Goal: Task Accomplishment & Management: Complete application form

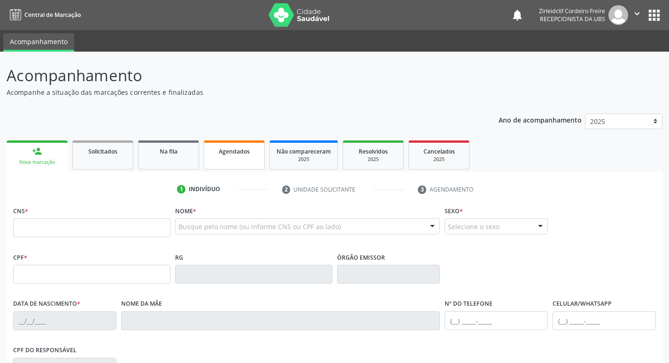
click at [242, 158] on link "Agendados" at bounding box center [234, 154] width 61 height 29
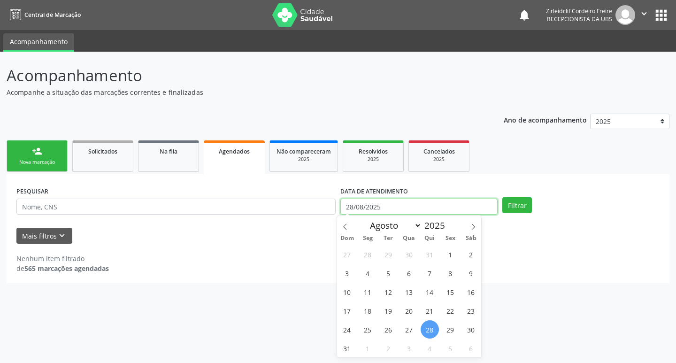
click at [413, 205] on input "28/08/2025" at bounding box center [418, 207] width 157 height 16
click at [472, 230] on span at bounding box center [473, 223] width 16 height 16
select select "8"
click at [408, 257] on span "3" at bounding box center [409, 254] width 18 height 18
type input "03/09/2025"
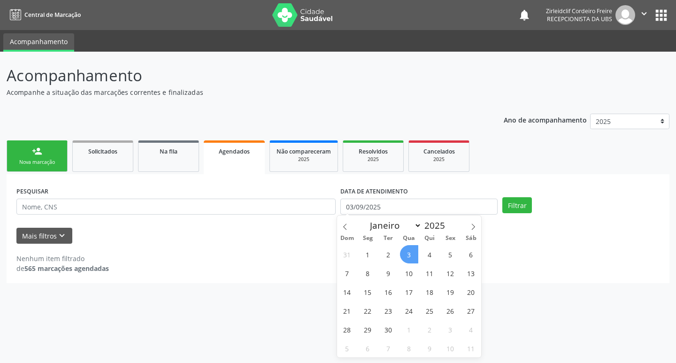
click at [408, 257] on span "3" at bounding box center [409, 254] width 18 height 18
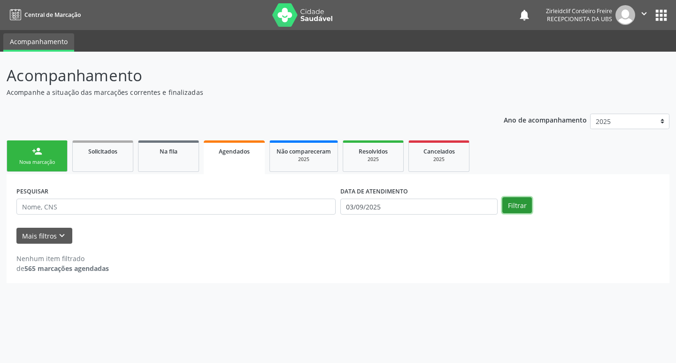
click at [515, 201] on button "Filtrar" at bounding box center [517, 205] width 30 height 16
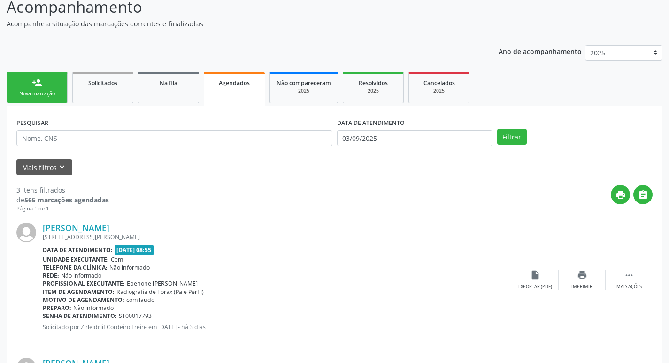
scroll to position [59, 0]
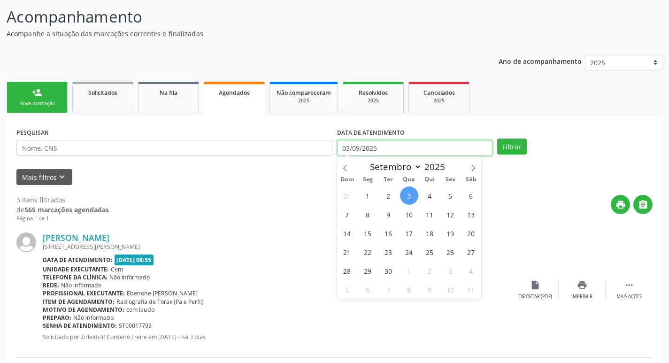
click at [423, 143] on input "03/09/2025" at bounding box center [414, 148] width 155 height 16
click at [369, 193] on span "1" at bounding box center [368, 195] width 18 height 18
type input "[DATE]"
click at [368, 196] on span "1" at bounding box center [368, 195] width 18 height 18
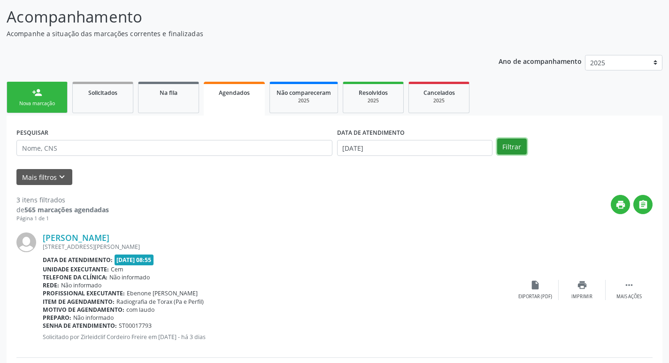
click at [515, 147] on button "Filtrar" at bounding box center [512, 146] width 30 height 16
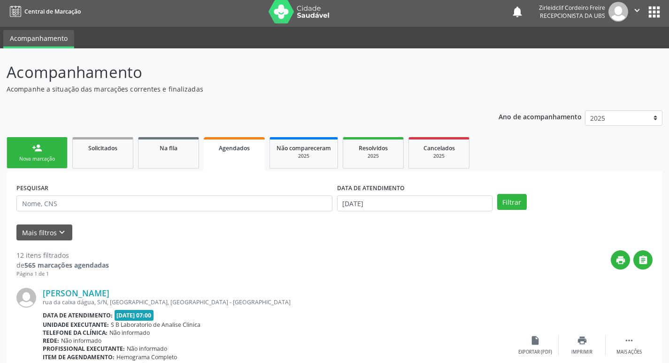
scroll to position [0, 0]
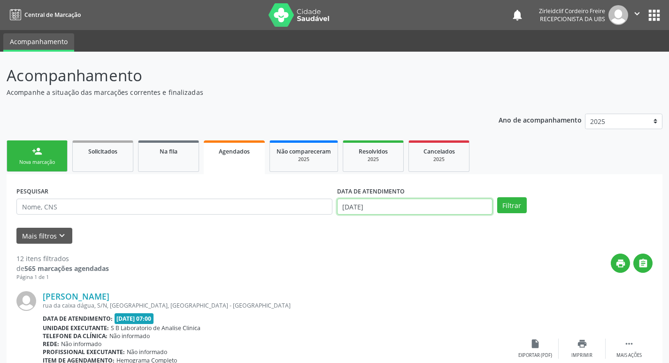
click at [446, 205] on input "[DATE]" at bounding box center [414, 207] width 155 height 16
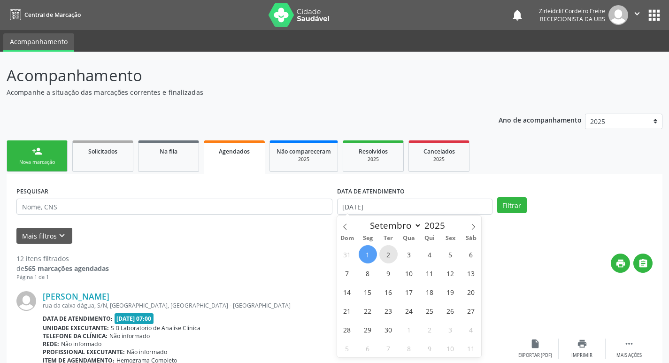
click at [390, 250] on span "2" at bounding box center [388, 254] width 18 height 18
type input "[DATE]"
click at [391, 251] on span "2" at bounding box center [388, 254] width 18 height 18
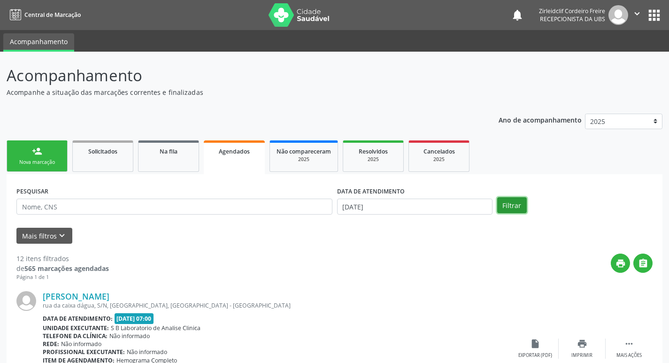
click at [518, 205] on button "Filtrar" at bounding box center [512, 205] width 30 height 16
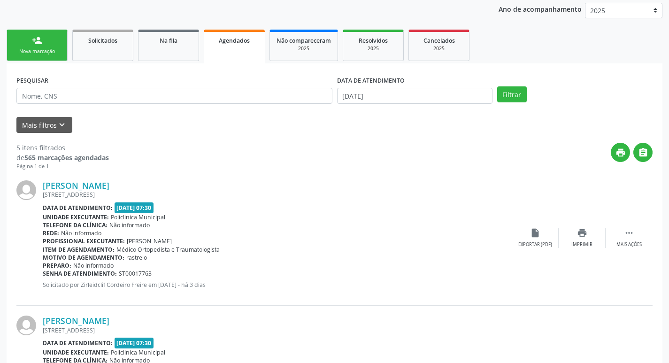
scroll to position [94, 0]
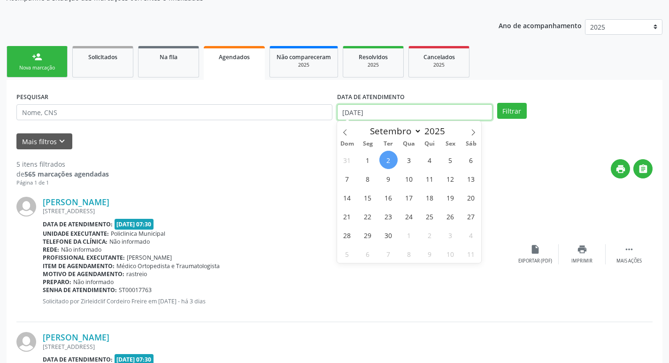
click at [411, 110] on input "[DATE]" at bounding box center [414, 112] width 155 height 16
click at [402, 162] on span "3" at bounding box center [409, 160] width 18 height 18
type input "03/09/2025"
click at [409, 160] on span "3" at bounding box center [409, 160] width 18 height 18
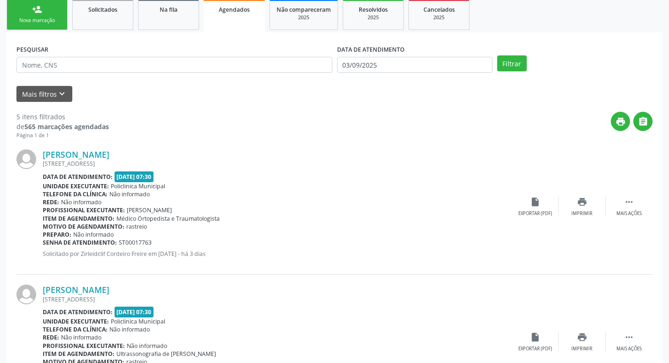
scroll to position [141, 0]
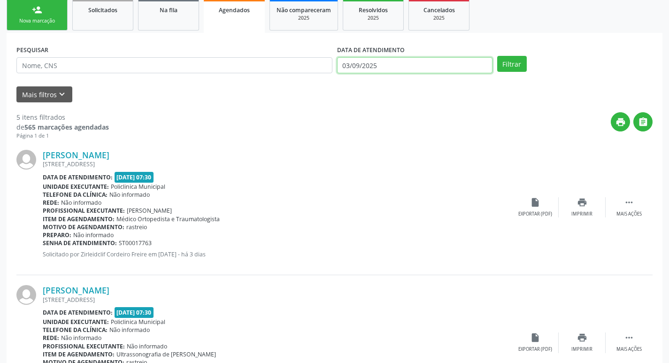
click at [424, 69] on input "03/09/2025" at bounding box center [414, 65] width 155 height 16
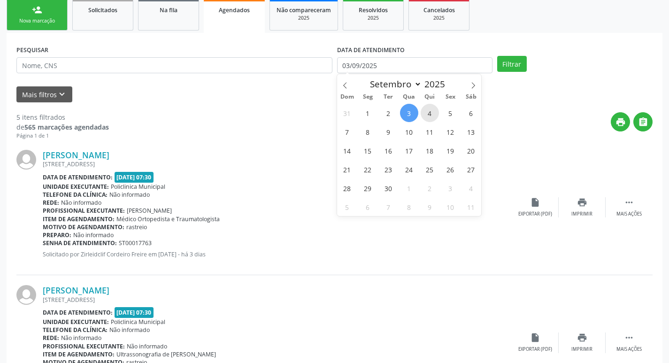
click at [428, 108] on span "4" at bounding box center [430, 113] width 18 height 18
type input "[DATE]"
click at [430, 115] on span "4" at bounding box center [430, 113] width 18 height 18
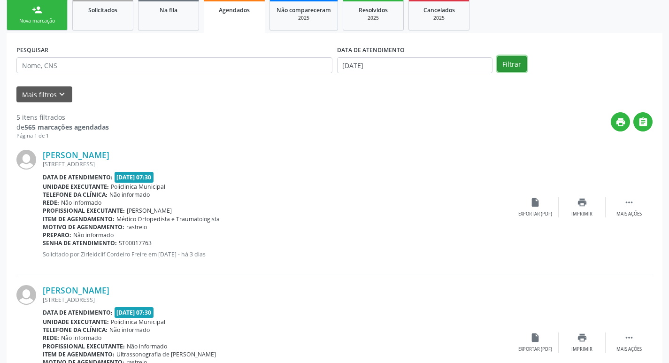
click at [515, 64] on button "Filtrar" at bounding box center [512, 64] width 30 height 16
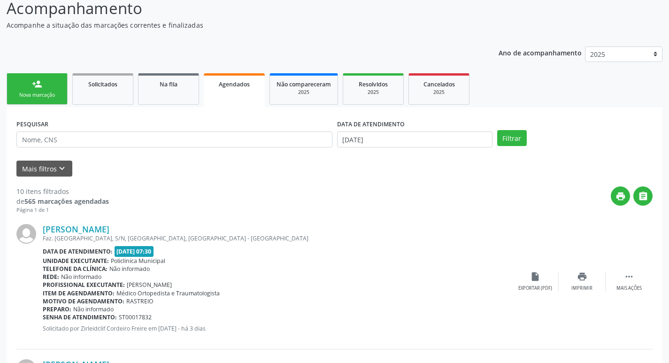
scroll to position [0, 0]
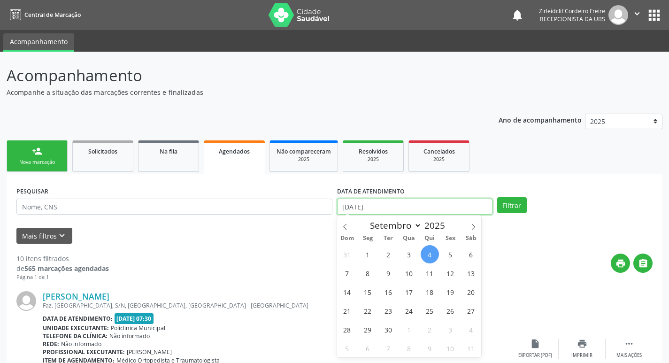
click at [395, 202] on input "[DATE]" at bounding box center [414, 207] width 155 height 16
click at [456, 253] on span "5" at bounding box center [450, 254] width 18 height 18
type input "05/09/2025"
click at [451, 254] on span "5" at bounding box center [450, 254] width 18 height 18
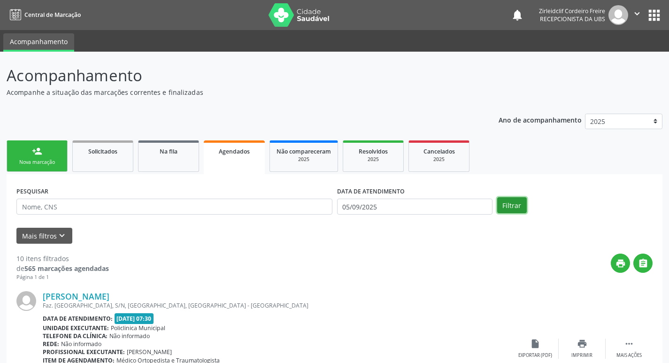
click at [511, 208] on button "Filtrar" at bounding box center [512, 205] width 30 height 16
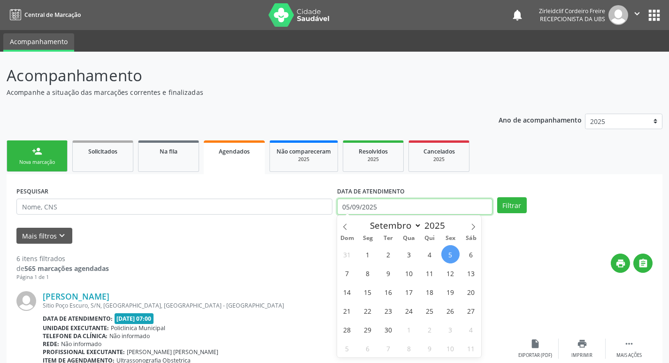
click at [390, 207] on input "05/09/2025" at bounding box center [414, 207] width 155 height 16
click at [477, 253] on span "6" at bounding box center [471, 254] width 18 height 18
type input "[DATE]"
click at [475, 253] on span "6" at bounding box center [471, 254] width 18 height 18
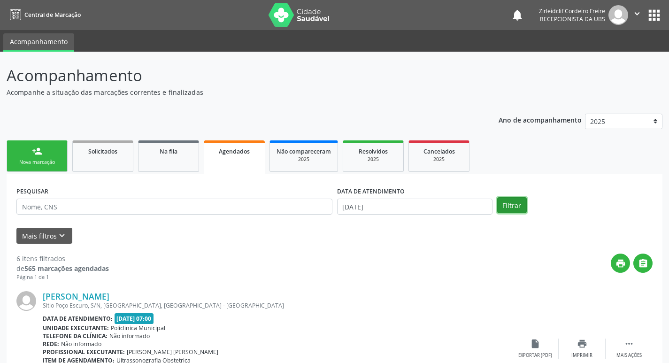
click at [500, 204] on button "Filtrar" at bounding box center [512, 205] width 30 height 16
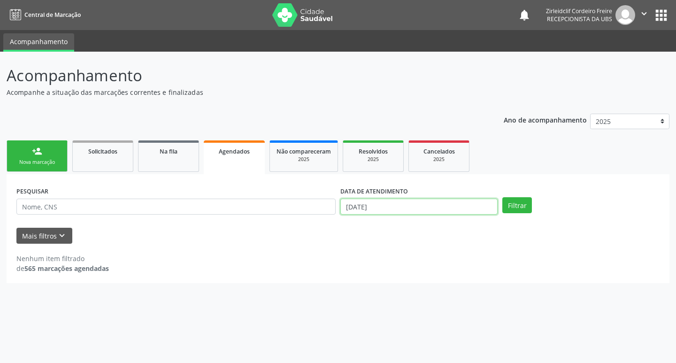
click at [457, 208] on input "[DATE]" at bounding box center [418, 207] width 157 height 16
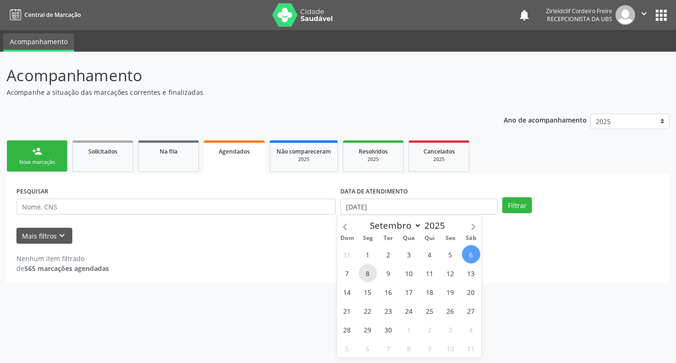
click at [363, 270] on span "8" at bounding box center [368, 273] width 18 height 18
type input "[DATE]"
click at [370, 271] on span "8" at bounding box center [368, 273] width 18 height 18
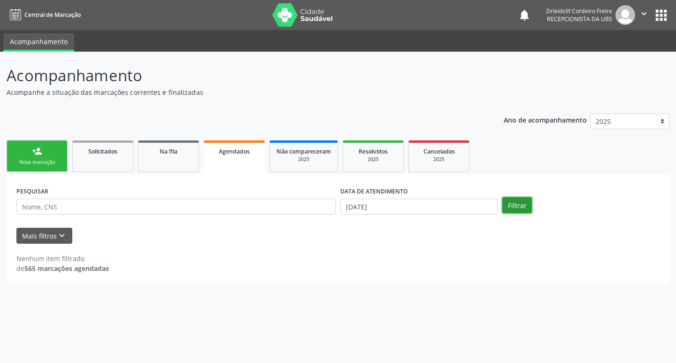
click at [513, 206] on button "Filtrar" at bounding box center [517, 205] width 30 height 16
click at [453, 208] on input "[DATE]" at bounding box center [418, 207] width 157 height 16
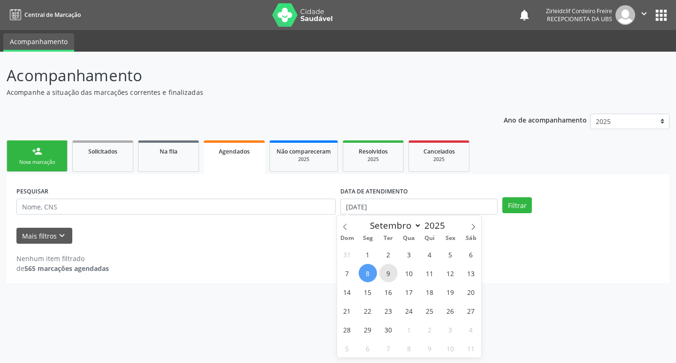
click at [387, 274] on span "9" at bounding box center [388, 273] width 18 height 18
type input "[DATE]"
click at [387, 274] on span "9" at bounding box center [388, 273] width 18 height 18
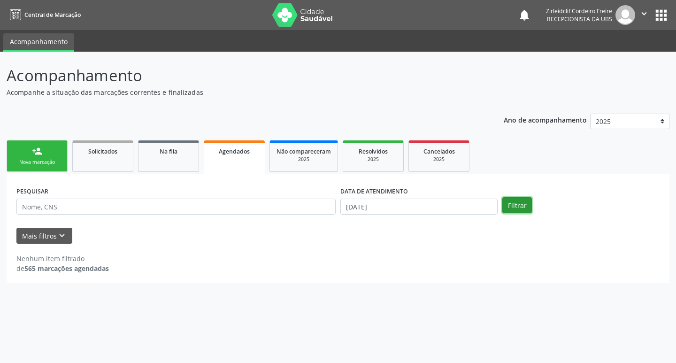
click at [520, 204] on button "Filtrar" at bounding box center [517, 205] width 30 height 16
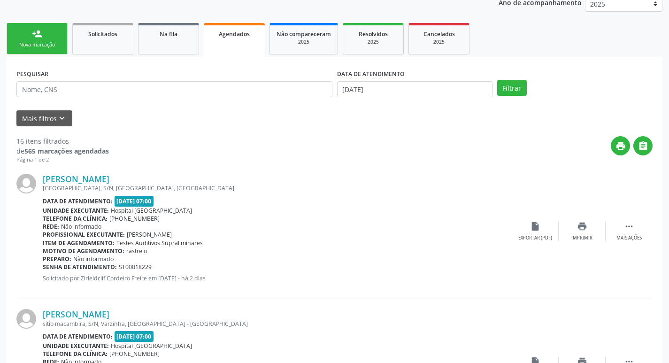
scroll to position [141, 0]
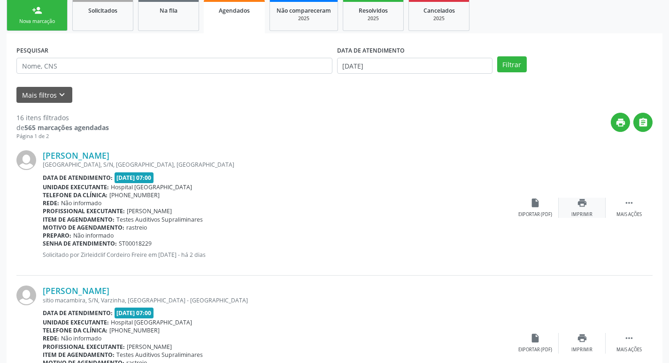
click at [585, 213] on div "Imprimir" at bounding box center [581, 214] width 21 height 7
click at [632, 207] on icon "" at bounding box center [629, 203] width 10 height 10
click at [539, 204] on icon "cancel" at bounding box center [535, 203] width 10 height 10
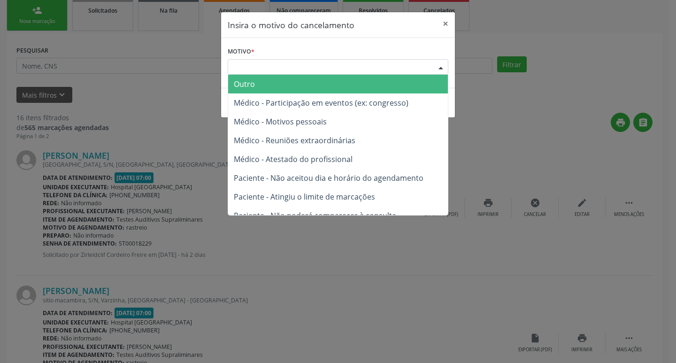
click at [273, 62] on div "Escolha o motivo" at bounding box center [338, 67] width 221 height 16
click at [272, 80] on span "Outro" at bounding box center [338, 84] width 220 height 19
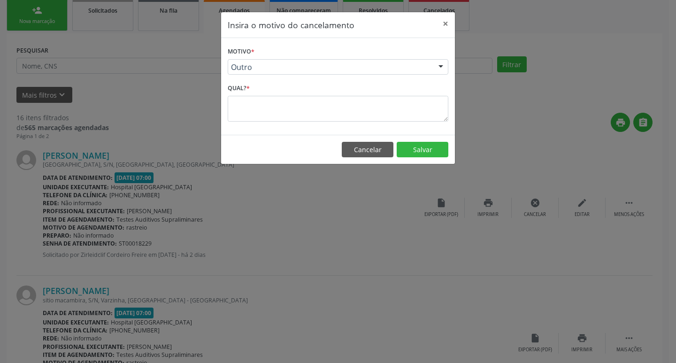
click at [259, 99] on textarea at bounding box center [338, 109] width 221 height 26
click at [253, 106] on textarea at bounding box center [338, 109] width 221 height 26
click at [252, 106] on textarea at bounding box center [338, 109] width 221 height 26
click at [248, 109] on textarea at bounding box center [338, 109] width 221 height 26
click at [447, 21] on button "×" at bounding box center [445, 23] width 19 height 23
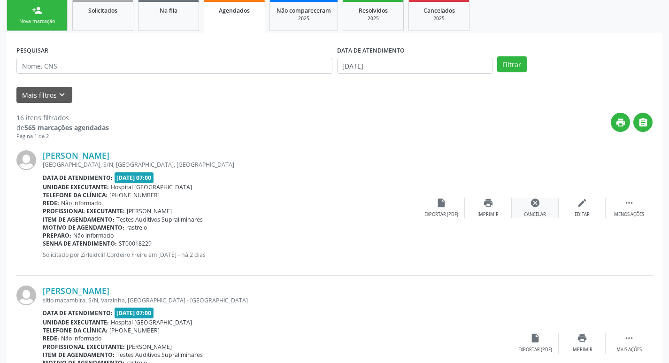
click at [533, 205] on icon "cancel" at bounding box center [535, 203] width 10 height 10
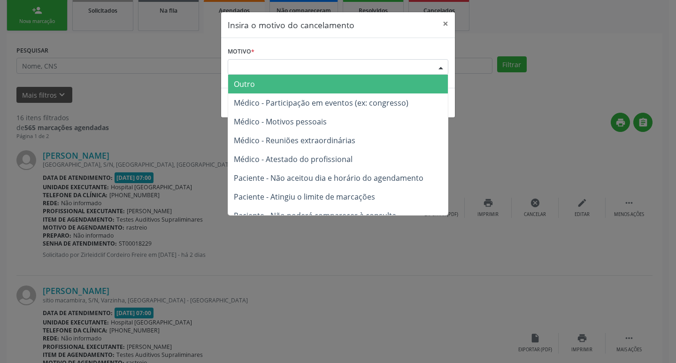
click at [252, 69] on div "Escolha o motivo" at bounding box center [338, 67] width 221 height 16
click at [252, 83] on span "Outro" at bounding box center [244, 84] width 21 height 10
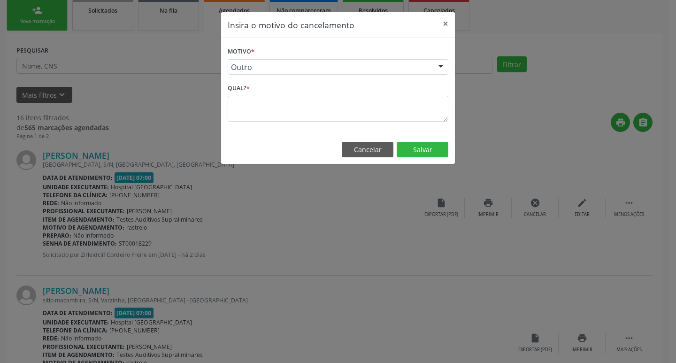
click at [244, 109] on textarea at bounding box center [338, 109] width 221 height 26
click at [240, 115] on textarea at bounding box center [338, 109] width 221 height 26
click at [450, 23] on button "×" at bounding box center [445, 23] width 19 height 23
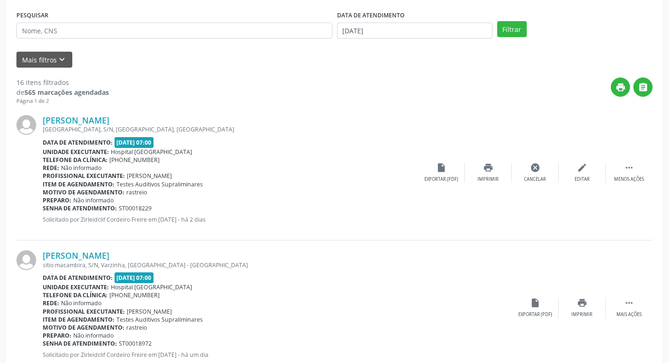
scroll to position [160, 0]
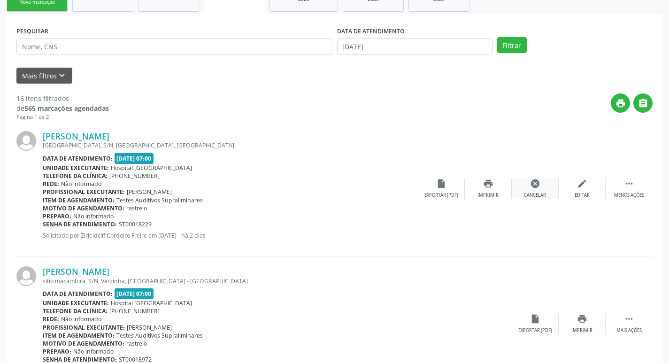
click at [532, 192] on div "Cancelar" at bounding box center [535, 195] width 22 height 7
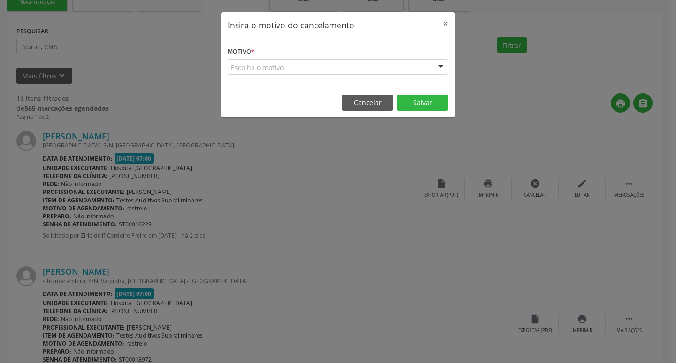
click at [254, 71] on div "Escolha o motivo" at bounding box center [338, 67] width 221 height 16
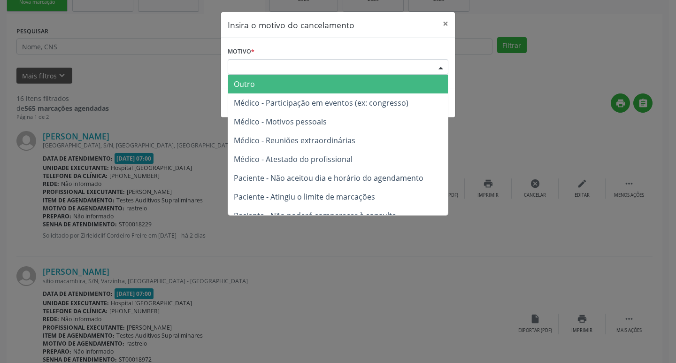
click at [254, 85] on span "Outro" at bounding box center [244, 84] width 21 height 10
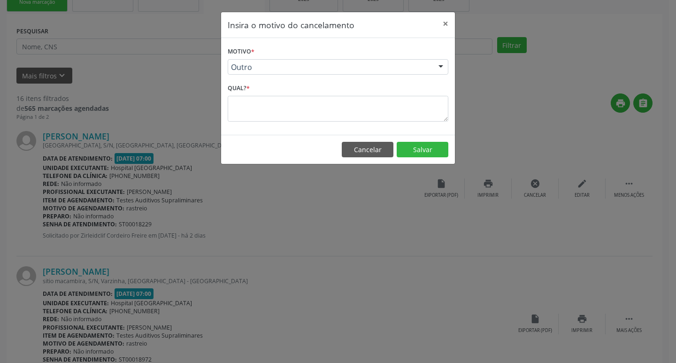
click at [232, 107] on textarea at bounding box center [338, 109] width 221 height 26
click at [442, 150] on button "Salvar" at bounding box center [423, 150] width 52 height 16
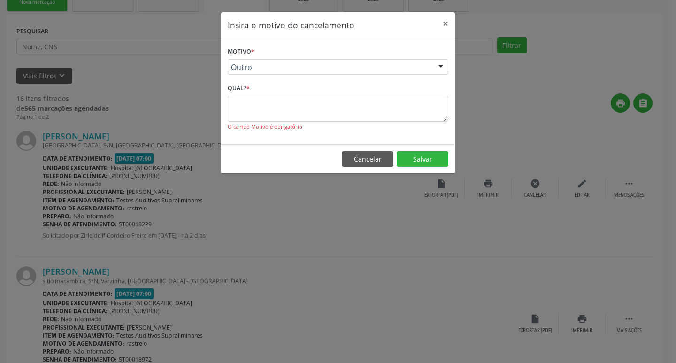
click at [251, 111] on textarea at bounding box center [338, 109] width 221 height 26
click at [364, 160] on button "Cancelar" at bounding box center [368, 159] width 52 height 16
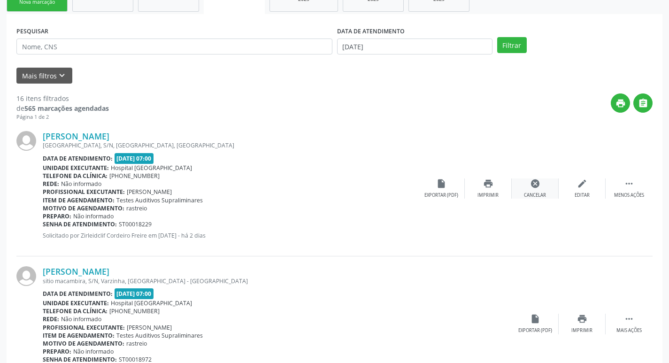
click at [539, 192] on div "Cancelar" at bounding box center [535, 195] width 22 height 7
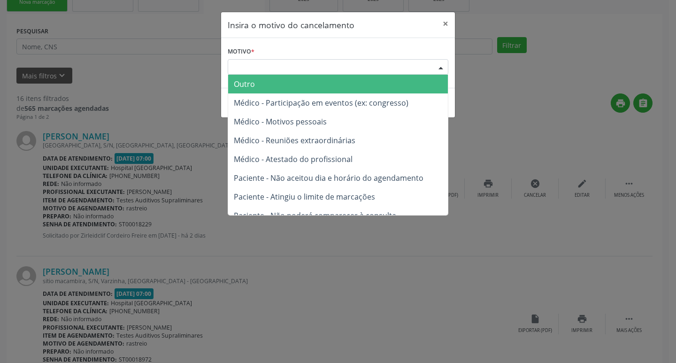
click at [273, 69] on div "Escolha o motivo" at bounding box center [338, 67] width 221 height 16
click at [274, 84] on span "Outro" at bounding box center [338, 84] width 220 height 19
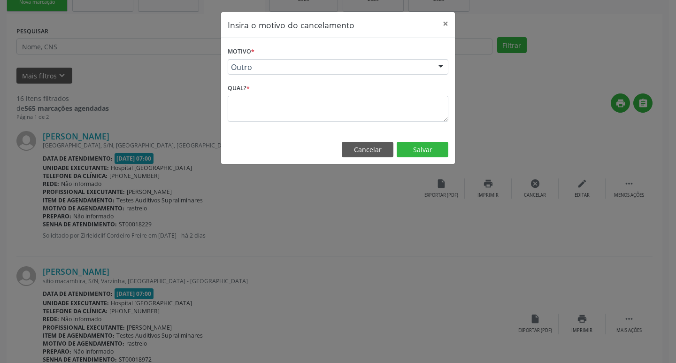
click at [272, 103] on textarea at bounding box center [338, 109] width 221 height 26
click at [272, 104] on textarea at bounding box center [338, 109] width 221 height 26
click at [448, 21] on button "×" at bounding box center [445, 23] width 19 height 23
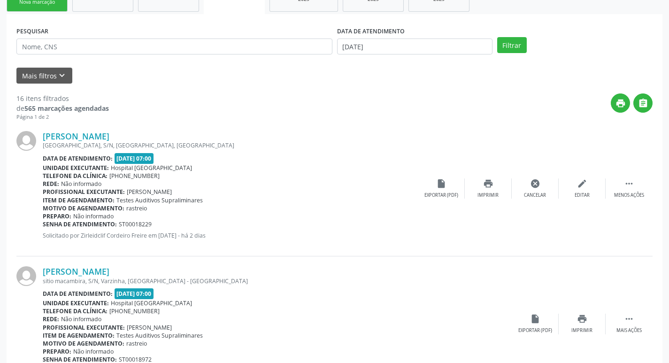
click at [399, 46] on input "[DATE]" at bounding box center [414, 46] width 155 height 16
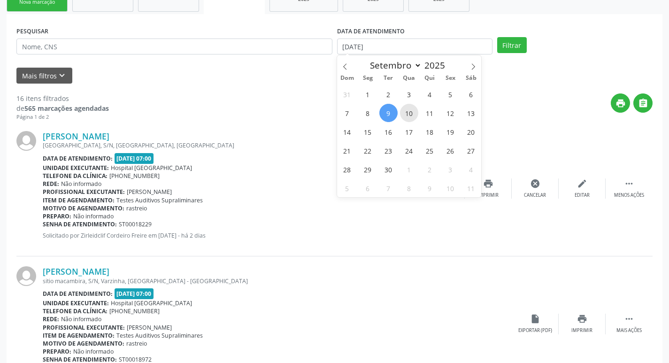
click at [406, 115] on span "10" at bounding box center [409, 113] width 18 height 18
type input "[DATE]"
click at [406, 115] on span "10" at bounding box center [409, 113] width 18 height 18
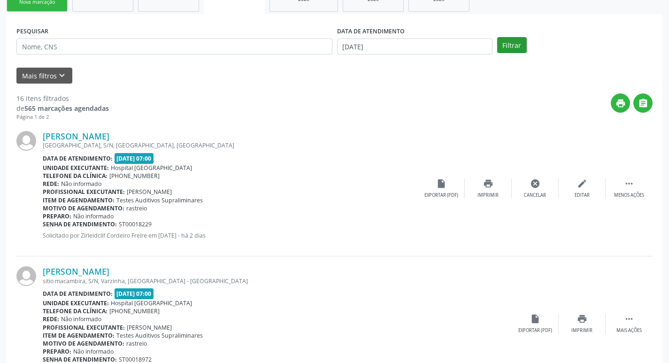
click at [521, 45] on button "Filtrar" at bounding box center [512, 45] width 30 height 16
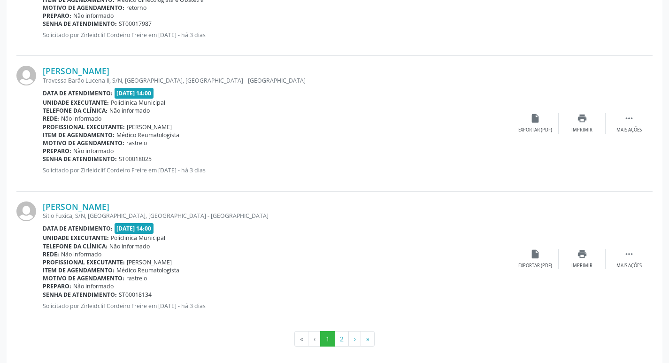
scroll to position [1991, 0]
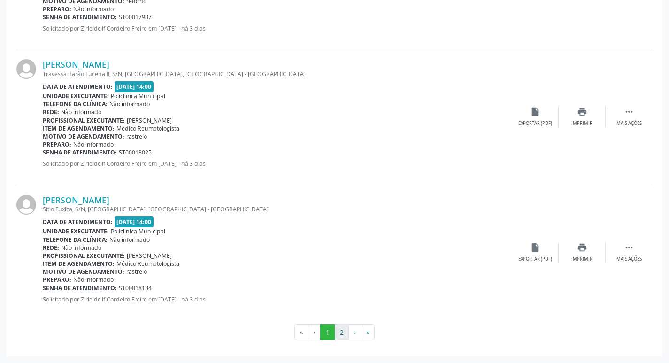
click at [343, 332] on button "2" at bounding box center [341, 332] width 15 height 16
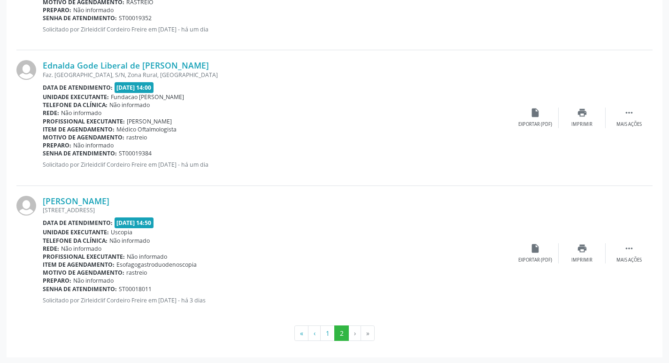
scroll to position [367, 0]
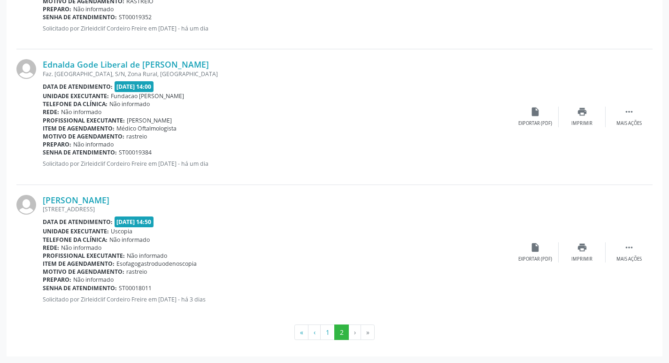
click at [355, 332] on li "›" at bounding box center [355, 332] width 12 height 16
click at [356, 330] on li "›" at bounding box center [355, 332] width 12 height 16
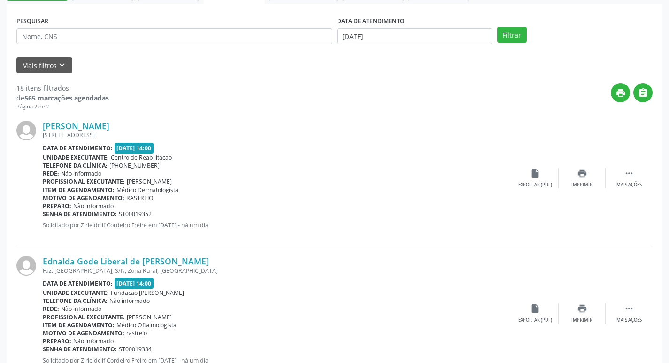
scroll to position [38, 0]
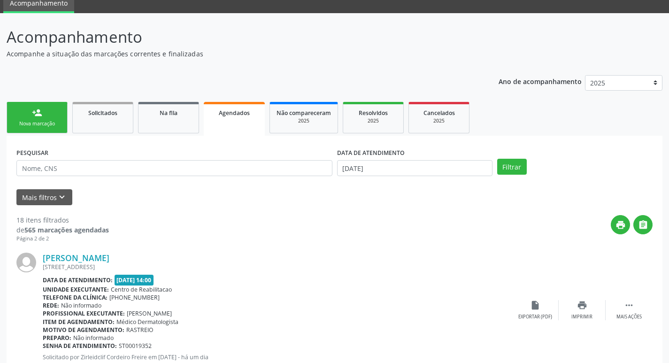
click at [415, 168] on input "[DATE]" at bounding box center [414, 168] width 155 height 16
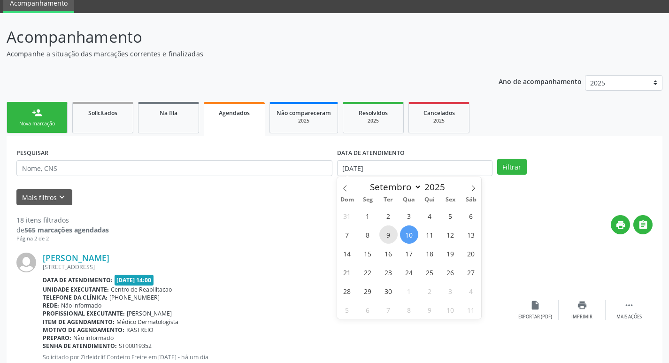
click at [385, 234] on span "9" at bounding box center [388, 234] width 18 height 18
type input "[DATE]"
click at [386, 234] on span "9" at bounding box center [388, 234] width 18 height 18
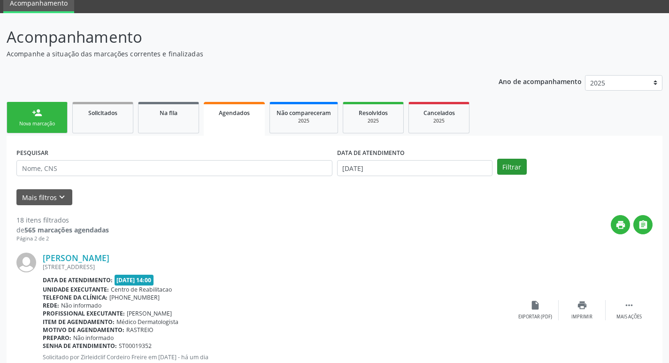
click at [505, 169] on button "Filtrar" at bounding box center [512, 167] width 30 height 16
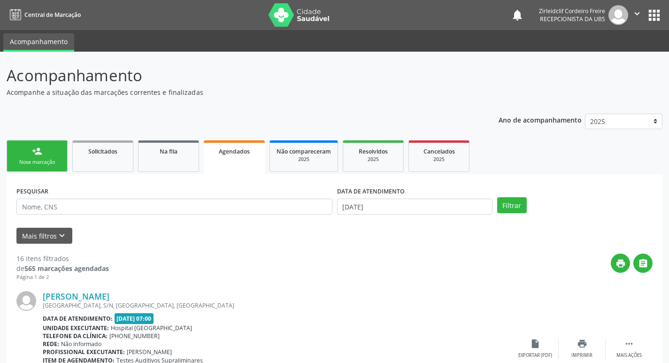
scroll to position [47, 0]
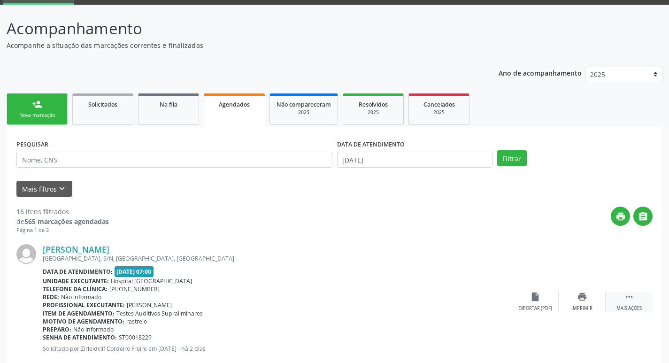
click at [626, 304] on div " Mais ações" at bounding box center [629, 302] width 47 height 20
click at [531, 302] on icon "cancel" at bounding box center [535, 297] width 10 height 10
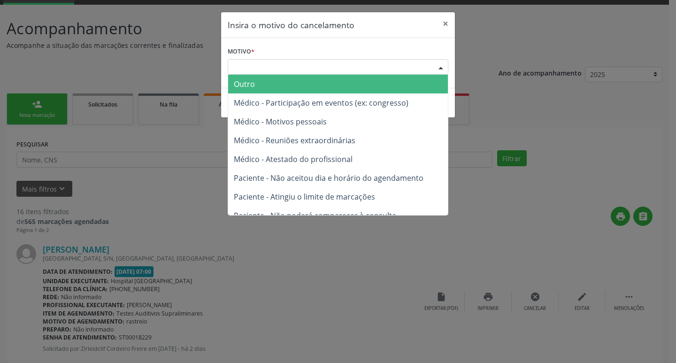
click at [279, 69] on div "Escolha o motivo" at bounding box center [338, 67] width 221 height 16
click at [268, 86] on span "Outro" at bounding box center [338, 84] width 220 height 19
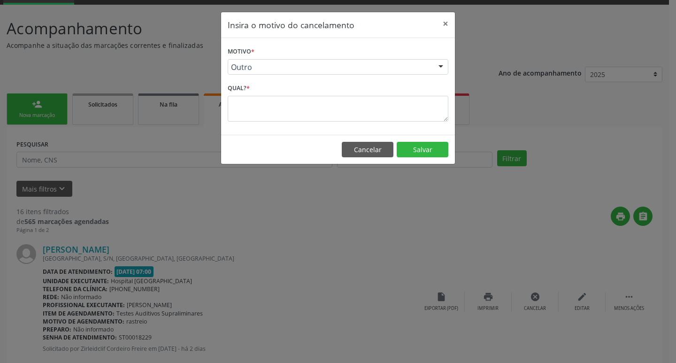
click at [247, 108] on textarea at bounding box center [338, 109] width 221 height 26
click at [242, 111] on textarea at bounding box center [338, 109] width 221 height 26
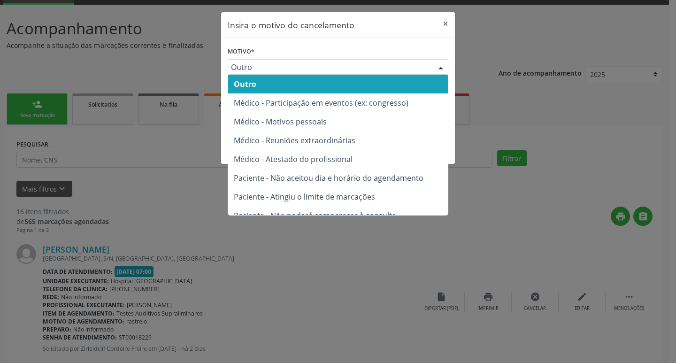
click at [439, 66] on div at bounding box center [441, 68] width 14 height 16
click at [377, 61] on div "Outro" at bounding box center [338, 67] width 221 height 16
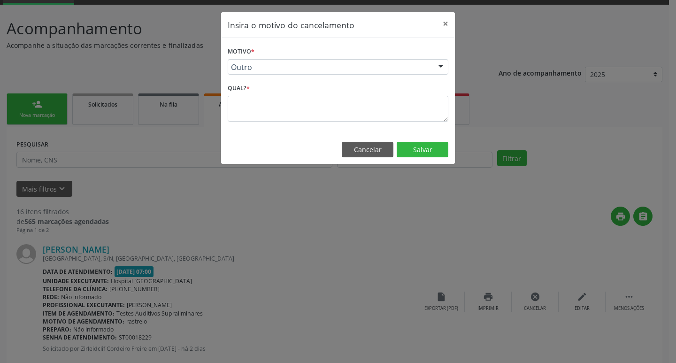
click at [325, 63] on span "Outro" at bounding box center [330, 66] width 198 height 9
click at [246, 107] on textarea at bounding box center [338, 109] width 221 height 26
click at [445, 24] on button "×" at bounding box center [445, 23] width 19 height 23
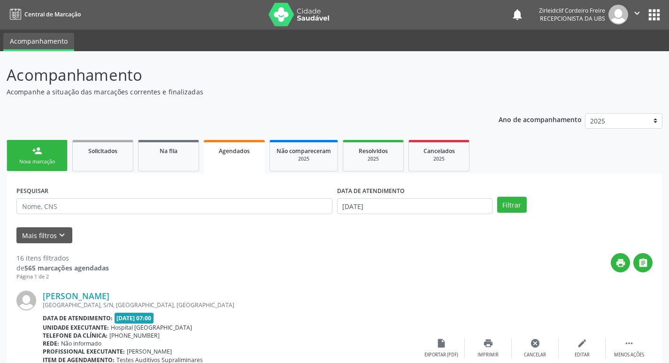
scroll to position [0, 0]
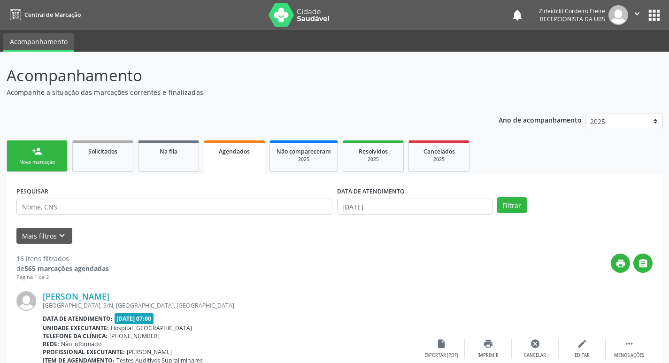
click at [383, 209] on input "[DATE]" at bounding box center [414, 207] width 155 height 16
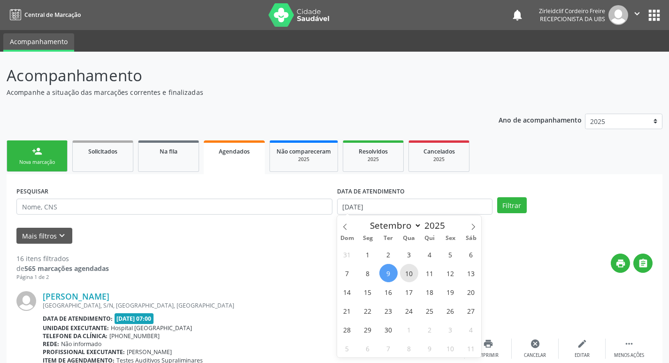
click at [405, 274] on span "10" at bounding box center [409, 273] width 18 height 18
type input "[DATE]"
click at [412, 276] on span "10" at bounding box center [409, 273] width 18 height 18
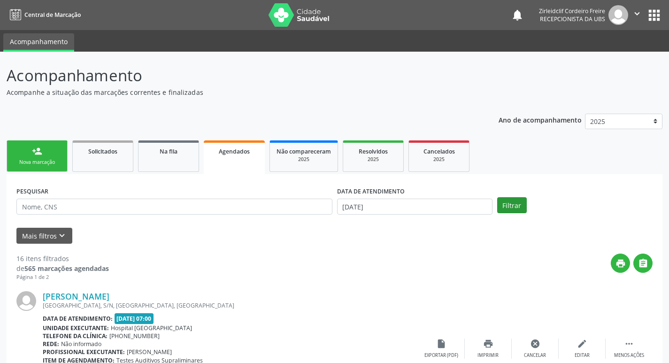
click at [510, 206] on button "Filtrar" at bounding box center [512, 205] width 30 height 16
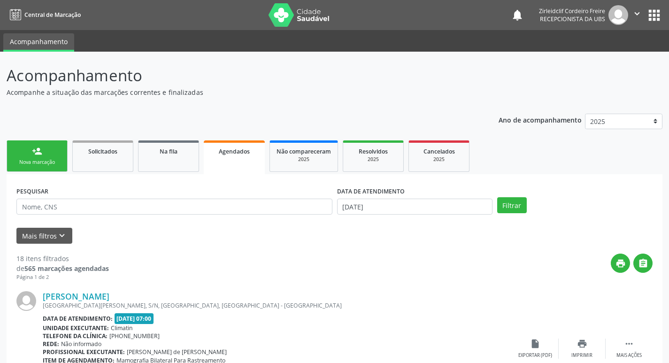
click at [388, 205] on input "[DATE]" at bounding box center [414, 207] width 155 height 16
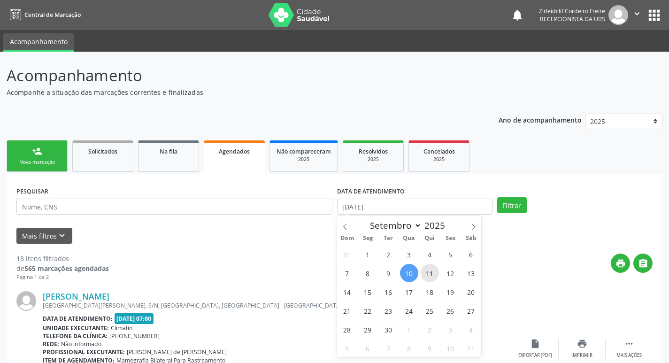
click at [434, 275] on span "11" at bounding box center [430, 273] width 18 height 18
type input "[DATE]"
click at [435, 275] on span "11" at bounding box center [430, 273] width 18 height 18
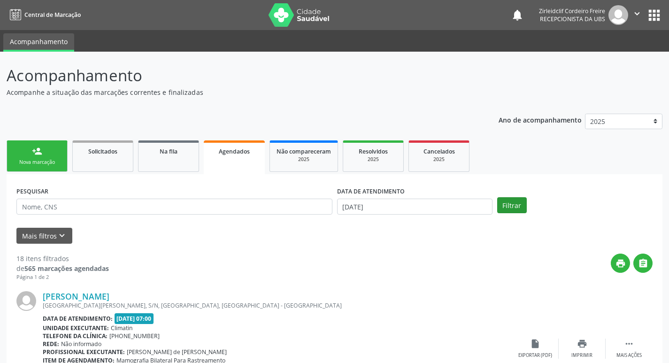
click at [508, 206] on button "Filtrar" at bounding box center [512, 205] width 30 height 16
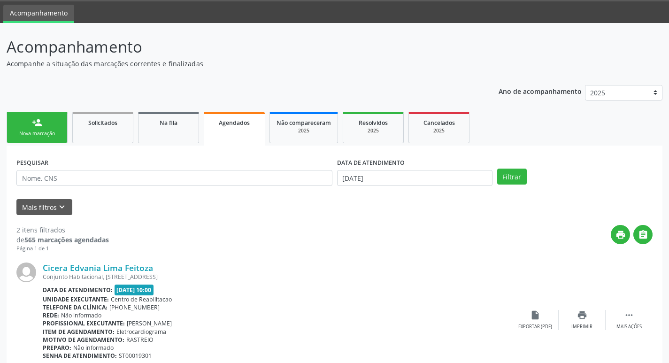
scroll to position [17, 0]
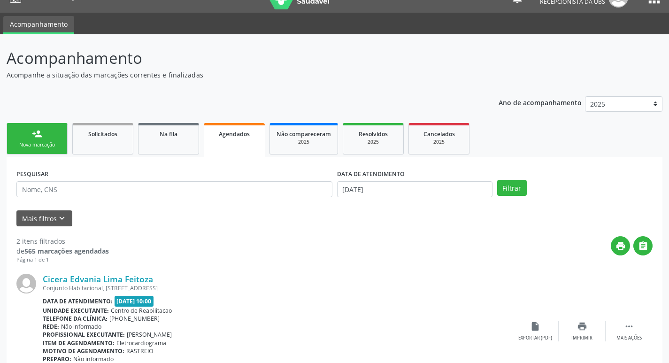
click at [422, 192] on input "[DATE]" at bounding box center [414, 189] width 155 height 16
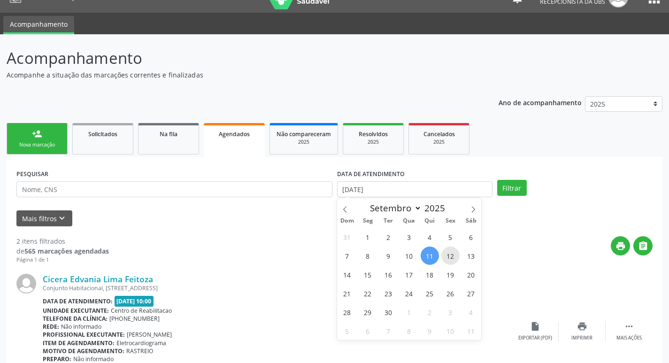
click at [451, 256] on span "12" at bounding box center [450, 255] width 18 height 18
type input "[DATE]"
click at [451, 256] on span "12" at bounding box center [450, 255] width 18 height 18
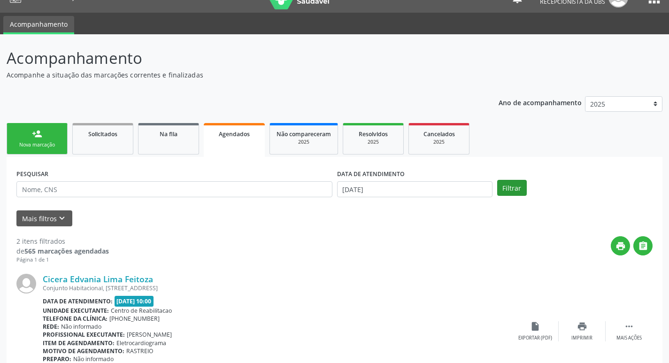
click at [509, 191] on button "Filtrar" at bounding box center [512, 188] width 30 height 16
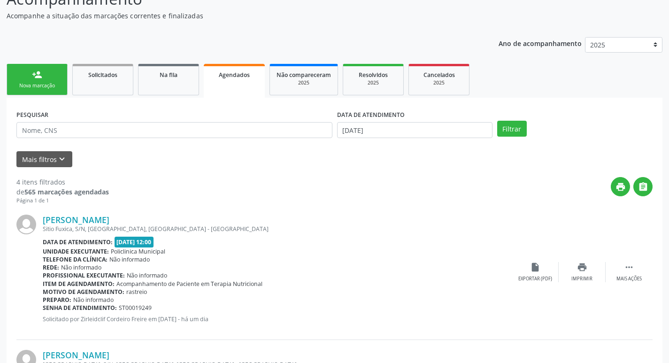
scroll to position [53, 0]
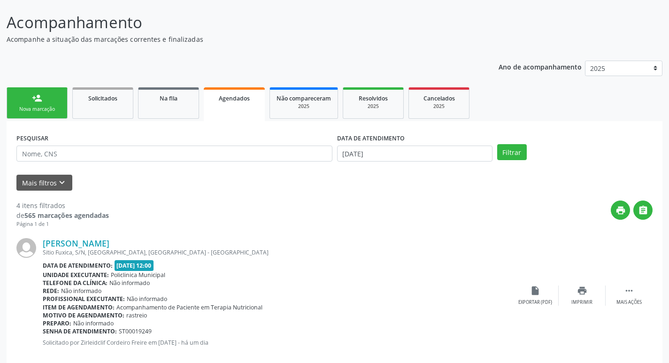
click at [455, 156] on input "[DATE]" at bounding box center [414, 154] width 155 height 16
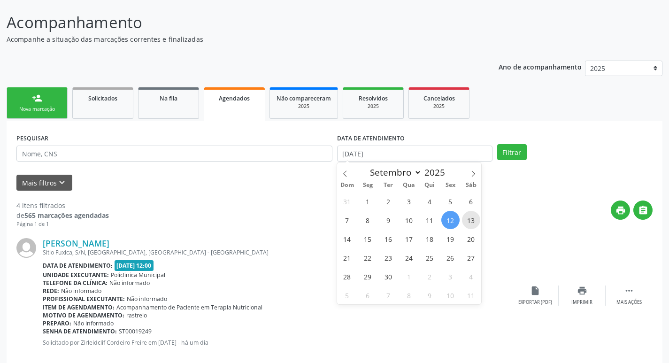
click at [468, 218] on span "13" at bounding box center [471, 220] width 18 height 18
type input "[DATE]"
click at [370, 239] on span "15" at bounding box center [368, 239] width 18 height 18
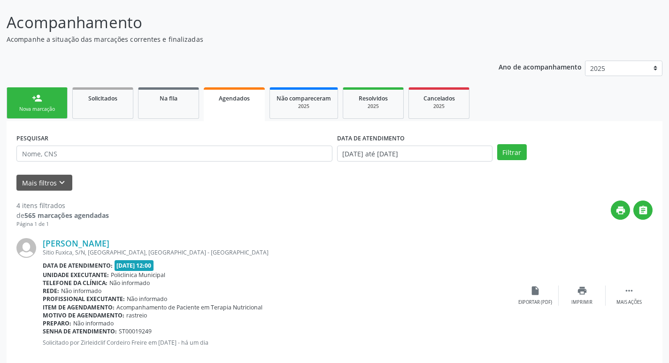
click at [456, 152] on input "[DATE] até [DATE]" at bounding box center [414, 154] width 155 height 16
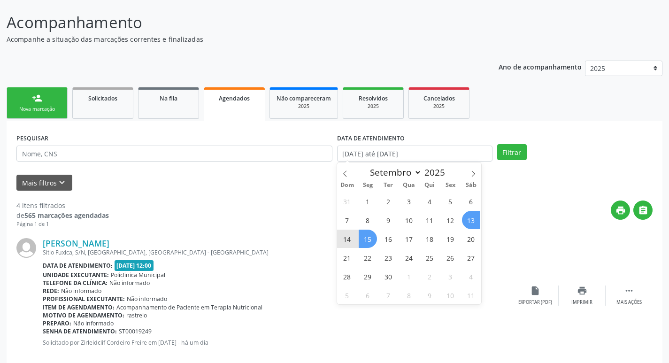
click at [367, 241] on span "15" at bounding box center [368, 239] width 18 height 18
type input "[DATE]"
click at [367, 241] on span "15" at bounding box center [368, 239] width 18 height 18
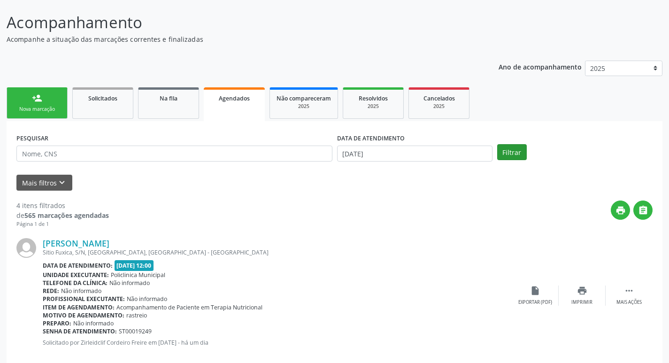
click at [507, 149] on button "Filtrar" at bounding box center [512, 152] width 30 height 16
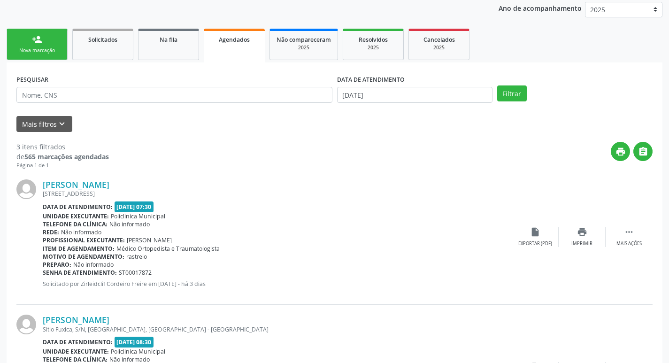
scroll to position [59, 0]
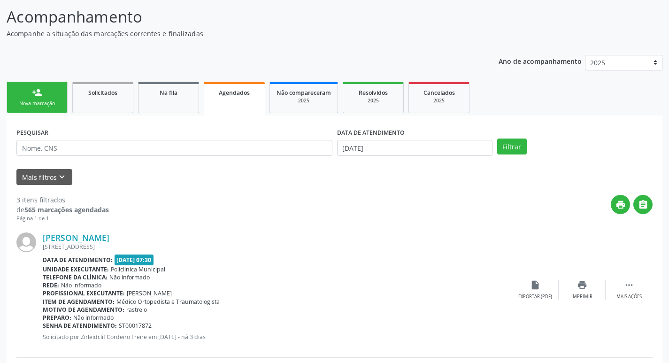
click at [424, 150] on input "[DATE]" at bounding box center [414, 148] width 155 height 16
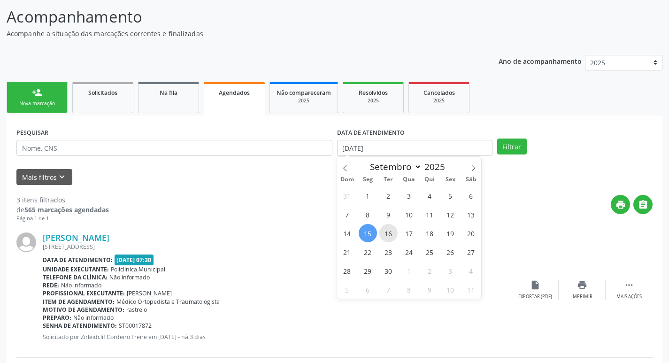
click at [395, 232] on span "16" at bounding box center [388, 233] width 18 height 18
type input "[DATE]"
click at [389, 233] on span "16" at bounding box center [388, 233] width 18 height 18
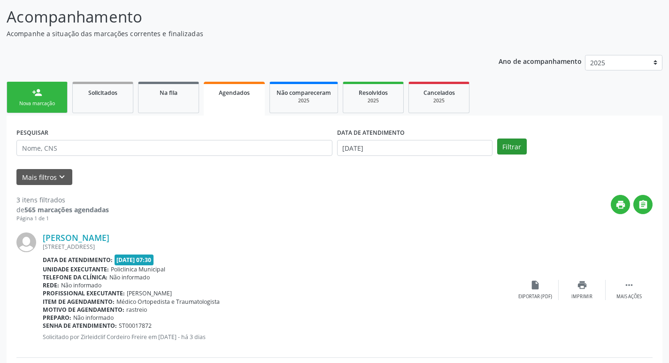
click at [513, 145] on button "Filtrar" at bounding box center [512, 146] width 30 height 16
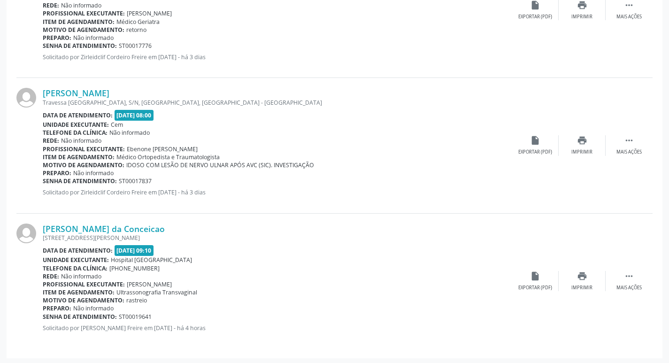
scroll to position [340, 0]
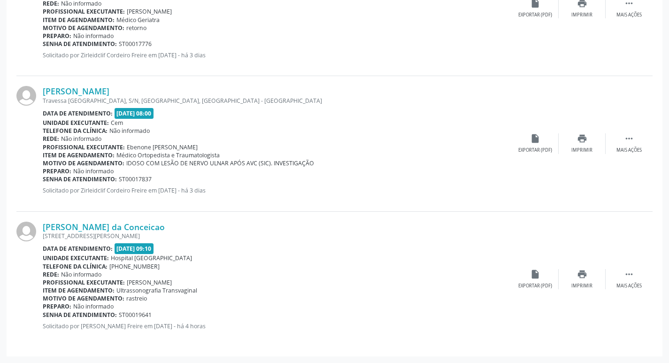
click at [584, 290] on div "[PERSON_NAME] da Conceicao [STREET_ADDRESS] Data de atendimento: [DATE] 09:10 U…" at bounding box center [334, 279] width 636 height 135
click at [585, 283] on div "Imprimir" at bounding box center [581, 286] width 21 height 7
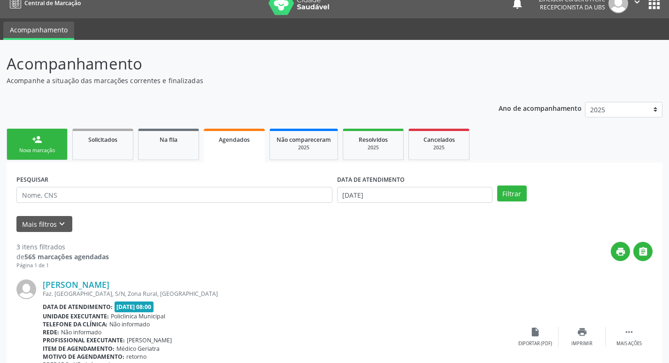
scroll to position [0, 0]
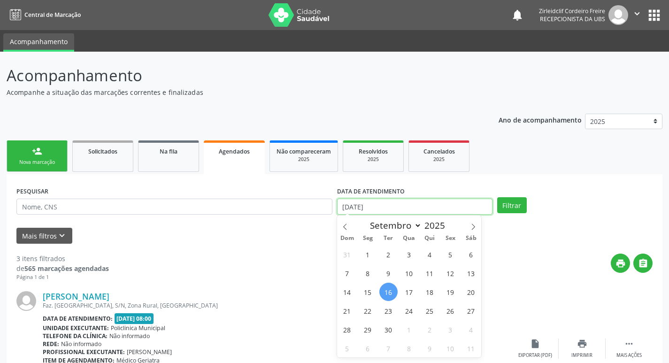
click at [390, 207] on input "[DATE]" at bounding box center [414, 207] width 155 height 16
click at [410, 294] on span "17" at bounding box center [409, 292] width 18 height 18
type input "[DATE]"
click at [412, 289] on span "17" at bounding box center [409, 292] width 18 height 18
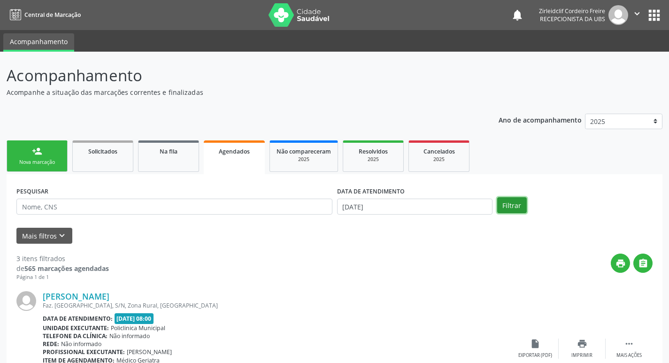
click at [516, 207] on button "Filtrar" at bounding box center [512, 205] width 30 height 16
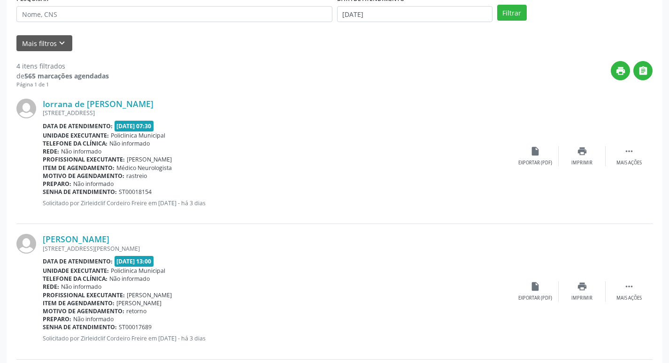
scroll to position [194, 0]
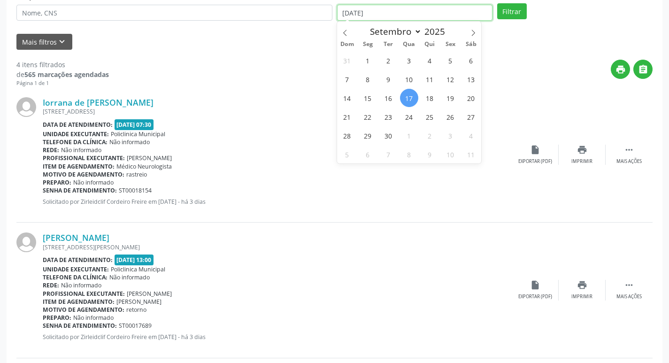
click at [401, 13] on input "[DATE]" at bounding box center [414, 13] width 155 height 16
click at [432, 95] on span "18" at bounding box center [430, 98] width 18 height 18
type input "[DATE]"
click at [431, 104] on span "18" at bounding box center [430, 98] width 18 height 18
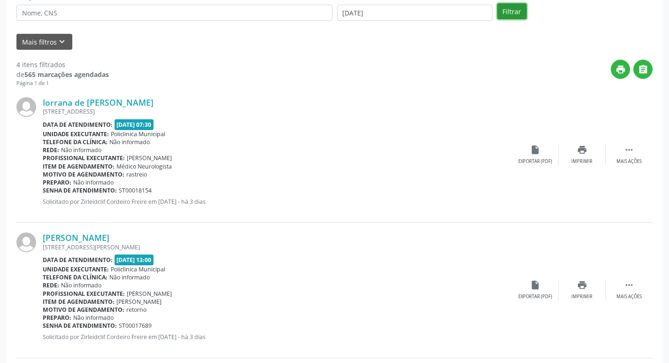
click at [517, 15] on button "Filtrar" at bounding box center [512, 11] width 30 height 16
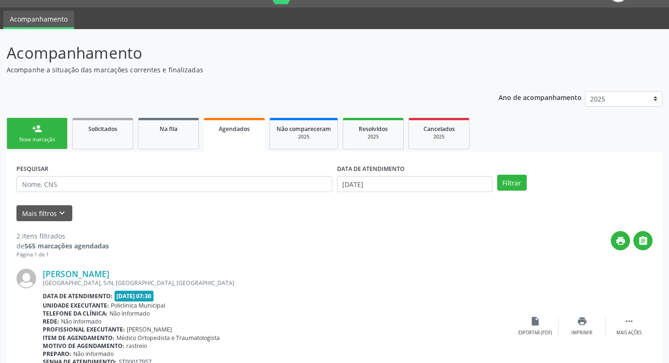
scroll to position [17, 0]
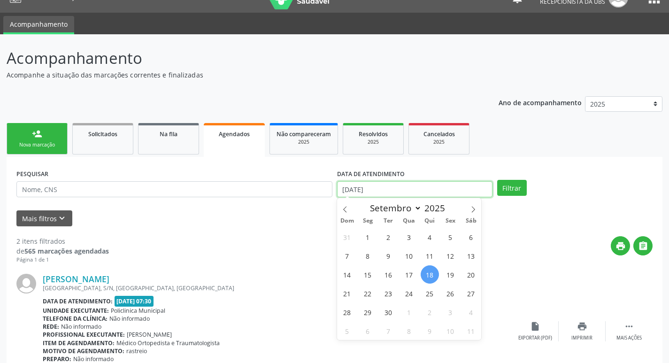
click at [436, 184] on input "[DATE]" at bounding box center [414, 189] width 155 height 16
click at [446, 277] on span "19" at bounding box center [450, 274] width 18 height 18
type input "[DATE]"
click at [450, 274] on span "19" at bounding box center [450, 274] width 18 height 18
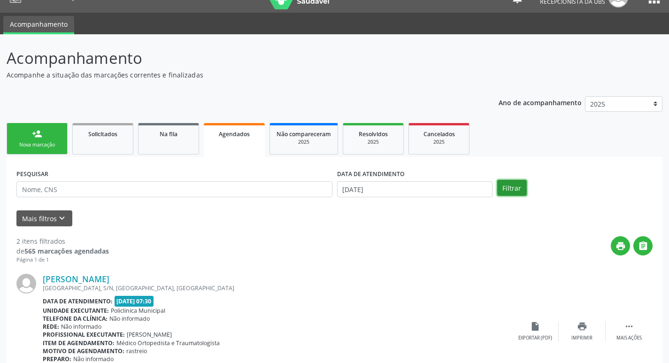
click at [514, 191] on button "Filtrar" at bounding box center [512, 188] width 30 height 16
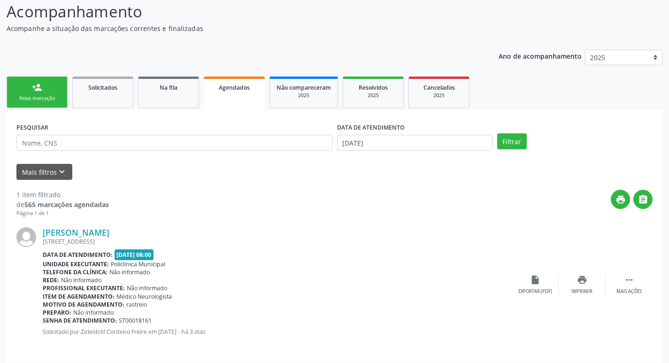
scroll to position [69, 0]
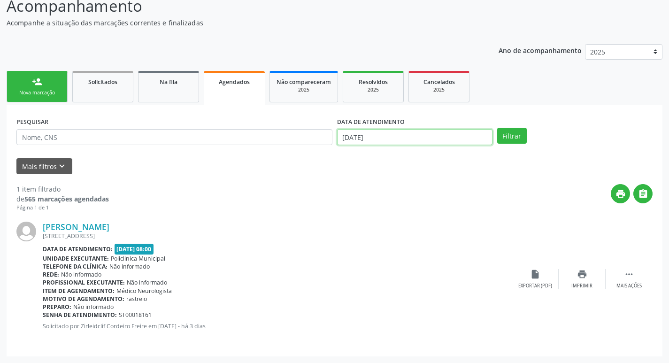
click at [387, 133] on input "[DATE]" at bounding box center [414, 137] width 155 height 16
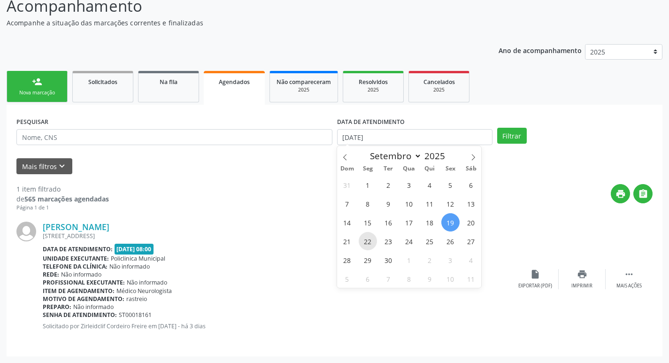
click at [362, 240] on span "22" at bounding box center [368, 241] width 18 height 18
type input "[DATE]"
click at [371, 242] on span "22" at bounding box center [368, 241] width 18 height 18
select select "8"
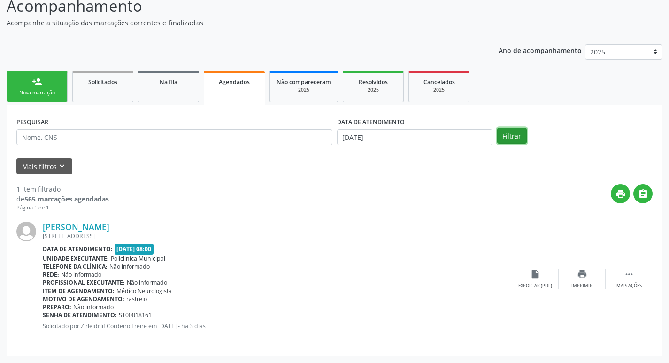
click at [517, 133] on button "Filtrar" at bounding box center [512, 136] width 30 height 16
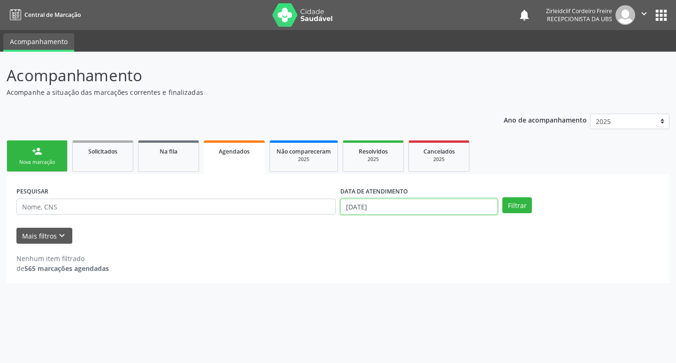
click at [399, 207] on input "[DATE]" at bounding box center [418, 207] width 157 height 16
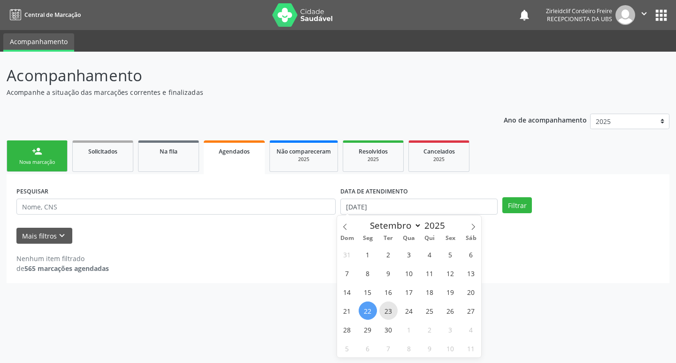
click at [386, 308] on span "23" at bounding box center [388, 310] width 18 height 18
type input "[DATE]"
click at [387, 308] on span "23" at bounding box center [388, 310] width 18 height 18
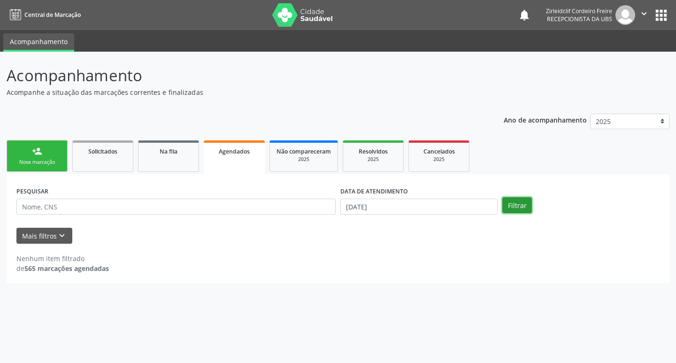
click at [519, 201] on button "Filtrar" at bounding box center [517, 205] width 30 height 16
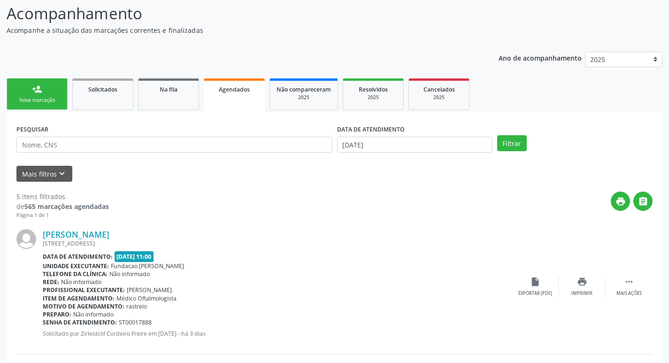
scroll to position [47, 0]
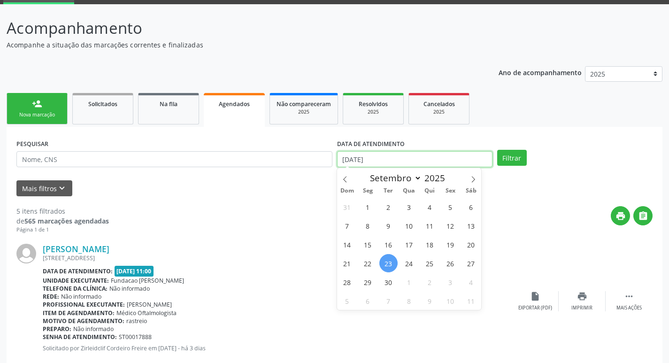
click at [388, 160] on input "[DATE]" at bounding box center [414, 159] width 155 height 16
click at [408, 261] on span "24" at bounding box center [409, 263] width 18 height 18
type input "[DATE]"
click at [409, 262] on span "24" at bounding box center [409, 263] width 18 height 18
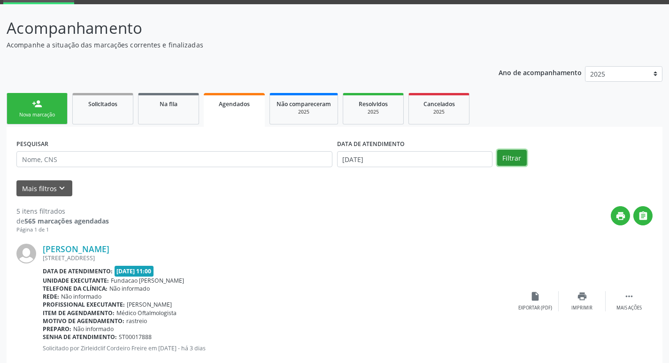
click at [508, 157] on button "Filtrar" at bounding box center [512, 158] width 30 height 16
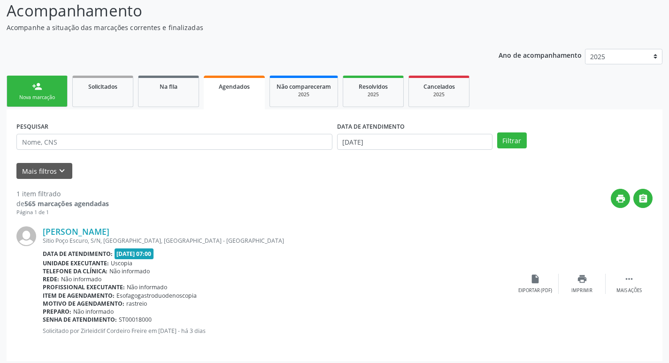
scroll to position [69, 0]
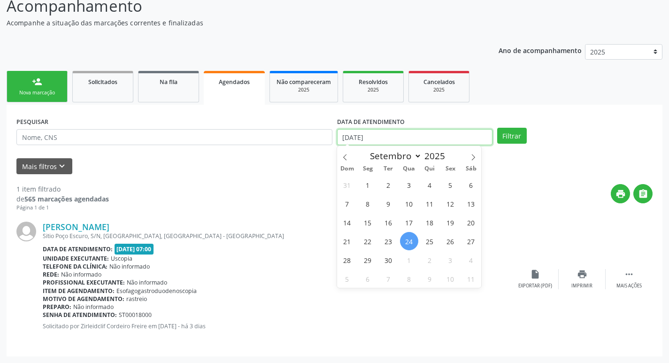
click at [425, 142] on input "[DATE]" at bounding box center [414, 137] width 155 height 16
click at [429, 244] on span "25" at bounding box center [430, 241] width 18 height 18
type input "[DATE]"
click at [429, 244] on span "25" at bounding box center [430, 241] width 18 height 18
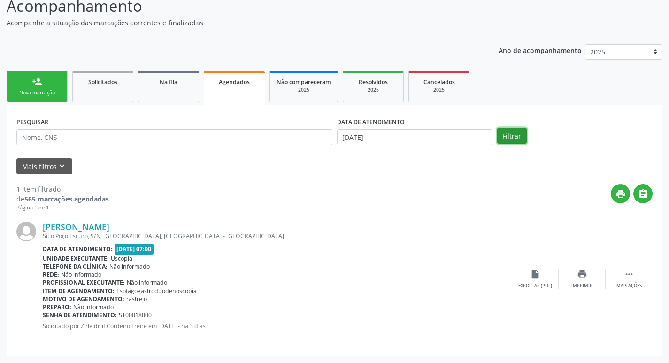
click at [520, 133] on button "Filtrar" at bounding box center [512, 136] width 30 height 16
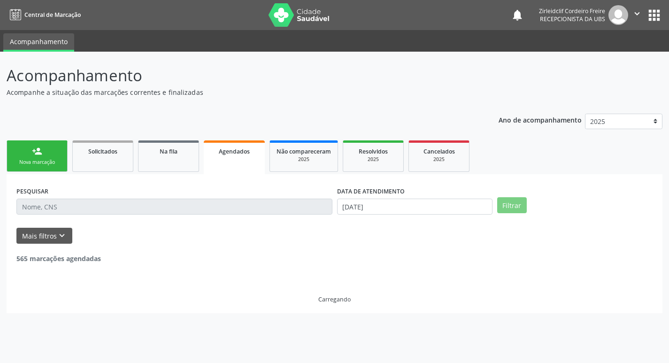
scroll to position [0, 0]
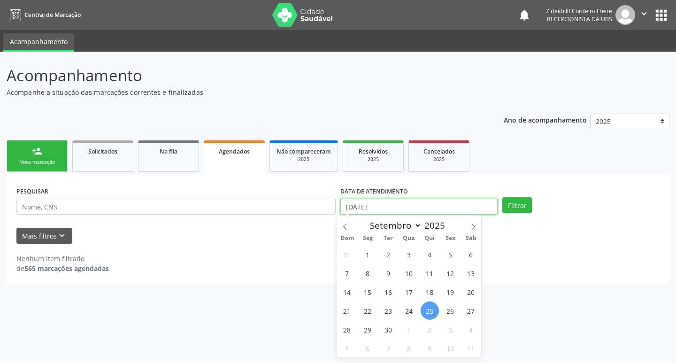
click at [384, 210] on input "[DATE]" at bounding box center [418, 207] width 157 height 16
click at [448, 313] on span "26" at bounding box center [450, 310] width 18 height 18
type input "[DATE]"
click at [448, 309] on span "26" at bounding box center [450, 310] width 18 height 18
select select "8"
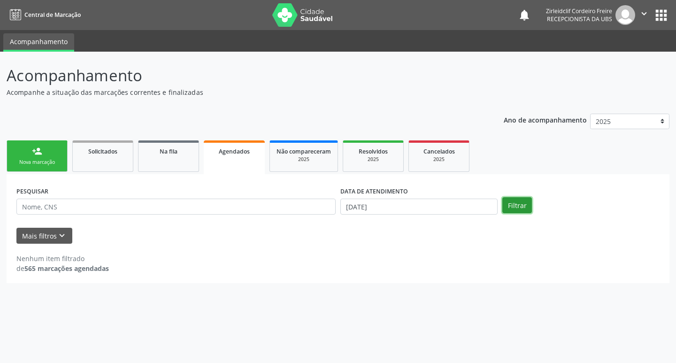
click at [515, 203] on button "Filtrar" at bounding box center [517, 205] width 30 height 16
click at [470, 206] on input "[DATE]" at bounding box center [418, 207] width 157 height 16
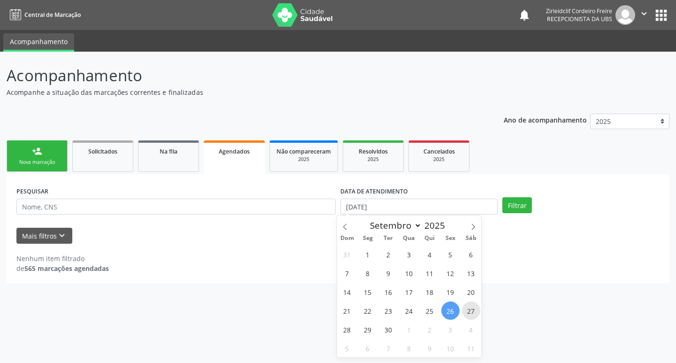
click at [473, 311] on span "27" at bounding box center [471, 310] width 18 height 18
type input "[DATE]"
click at [368, 336] on span "29" at bounding box center [368, 329] width 18 height 18
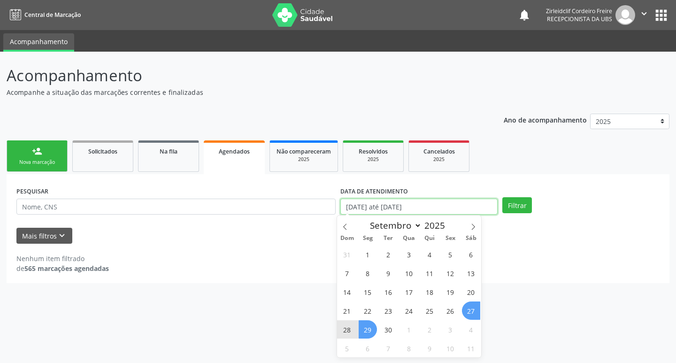
click at [411, 207] on input "[DATE] até [DATE]" at bounding box center [418, 207] width 157 height 16
click at [364, 330] on span "29" at bounding box center [368, 329] width 18 height 18
type input "[DATE]"
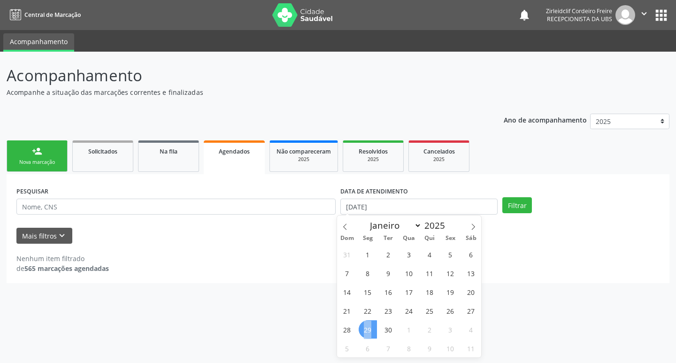
click at [364, 330] on span "29" at bounding box center [368, 329] width 18 height 18
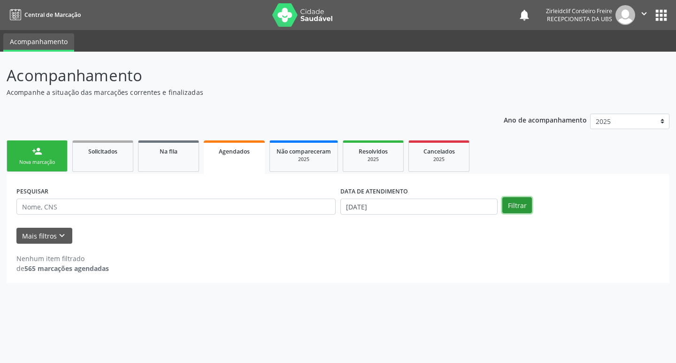
click at [510, 209] on button "Filtrar" at bounding box center [517, 205] width 30 height 16
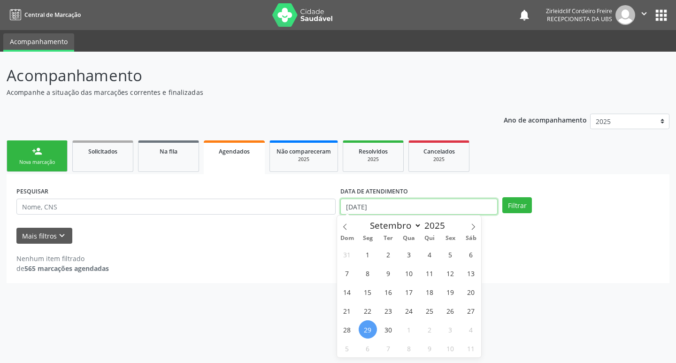
click at [433, 204] on input "[DATE]" at bounding box center [418, 207] width 157 height 16
click at [386, 330] on span "30" at bounding box center [388, 329] width 18 height 18
type input "[DATE]"
click at [387, 332] on span "30" at bounding box center [388, 329] width 18 height 18
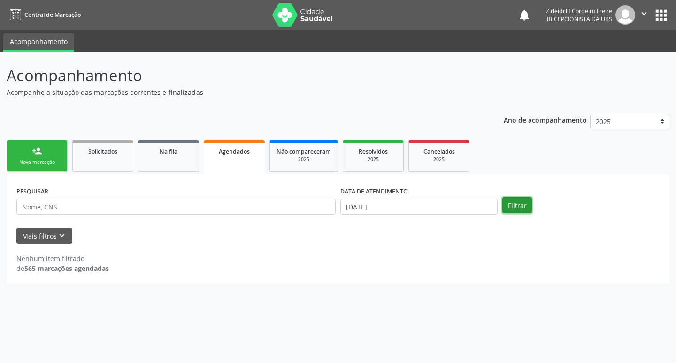
click at [526, 204] on button "Filtrar" at bounding box center [517, 205] width 30 height 16
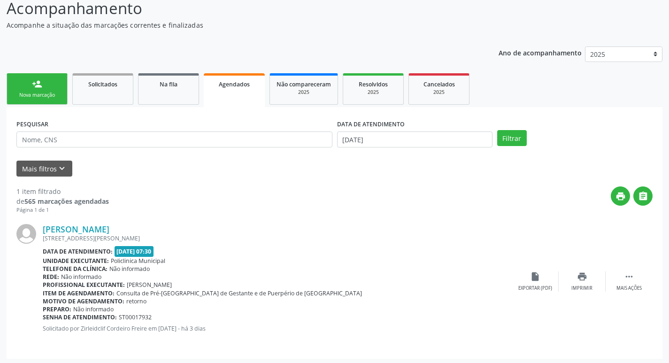
scroll to position [69, 0]
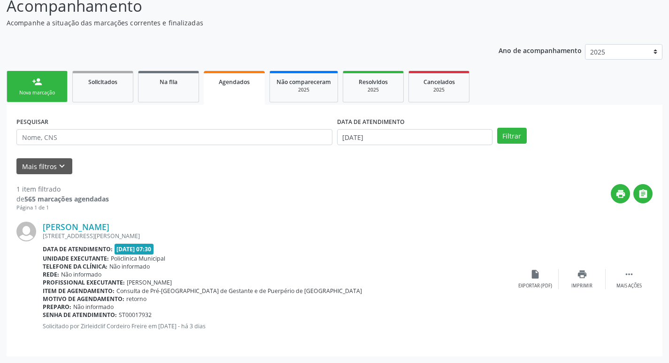
click at [58, 92] on div "Nova marcação" at bounding box center [37, 92] width 47 height 7
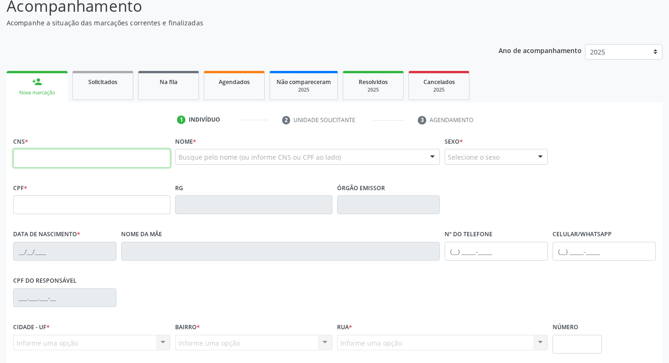
click at [58, 160] on input "text" at bounding box center [91, 158] width 157 height 19
type input "898 0051 0131 2454"
type input "[DATE]"
type input "[PERSON_NAME]"
type input "[PHONE_NUMBER]"
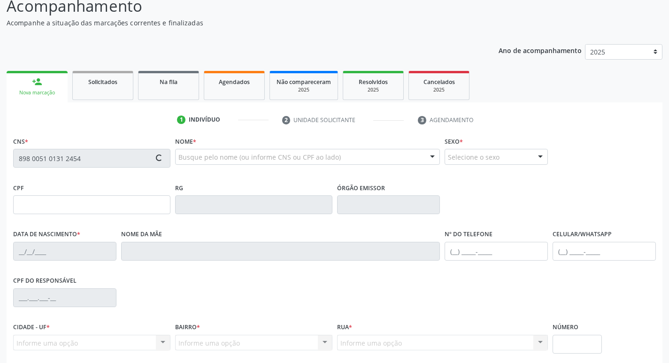
type input "751"
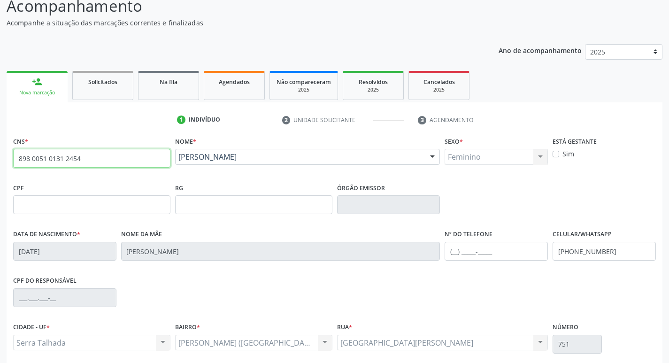
click at [87, 157] on input "898 0051 0131 2454" at bounding box center [91, 158] width 157 height 19
type input "8"
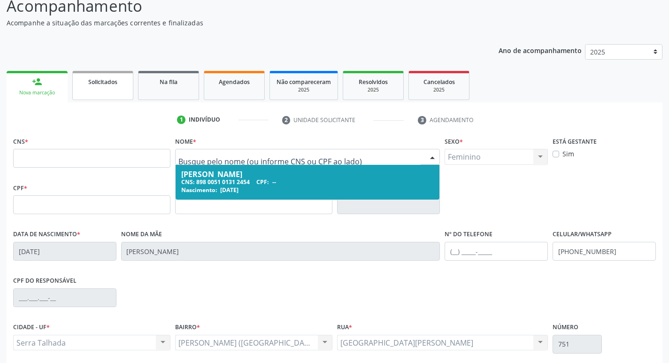
click at [117, 94] on link "Solicitados" at bounding box center [102, 85] width 61 height 29
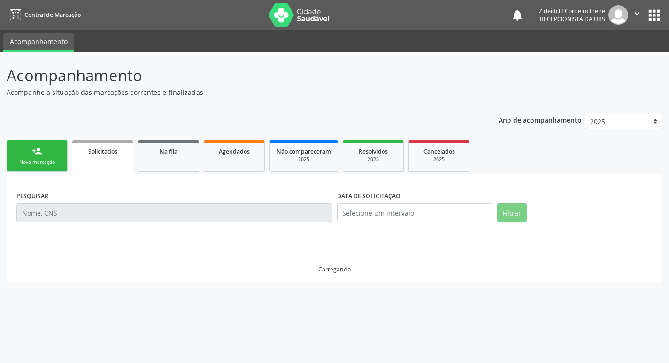
scroll to position [0, 0]
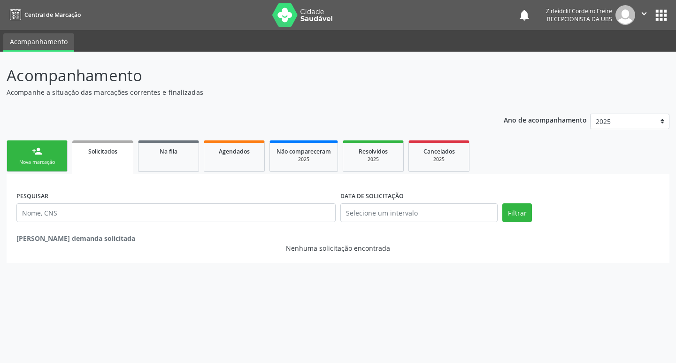
click at [56, 154] on link "person_add Nova marcação" at bounding box center [37, 155] width 61 height 31
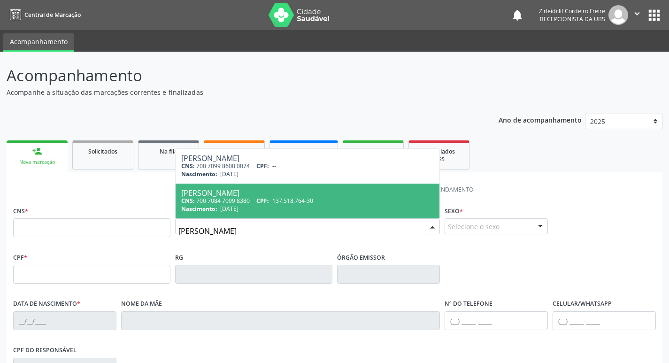
type input "[PERSON_NAME]"
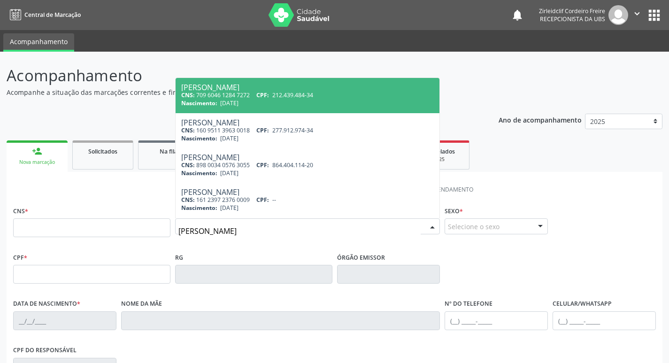
type input "[PERSON_NAME]"
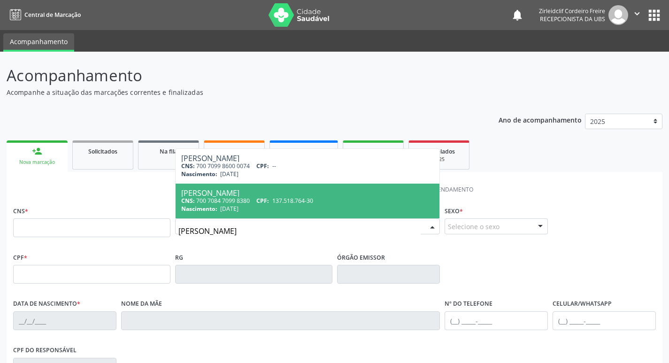
click at [296, 199] on span "137.518.764-30" at bounding box center [292, 201] width 41 height 8
type input "700 7084 7099 8380"
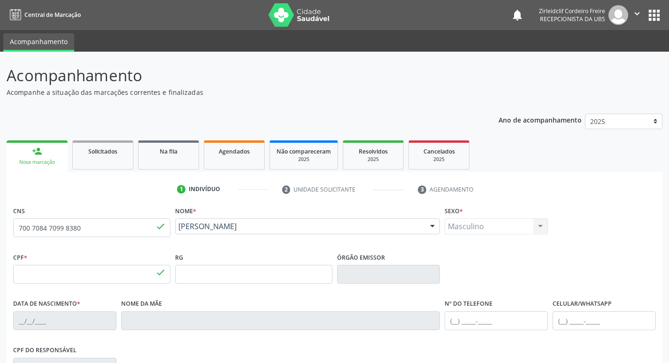
type input "137.518.764-30"
type input "[DATE]"
type input "[PERSON_NAME]"
type input "[PHONE_NUMBER]"
type input "115.361.434-05"
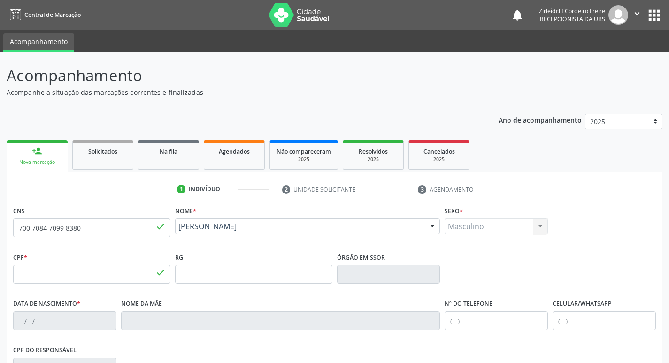
type input "S/N"
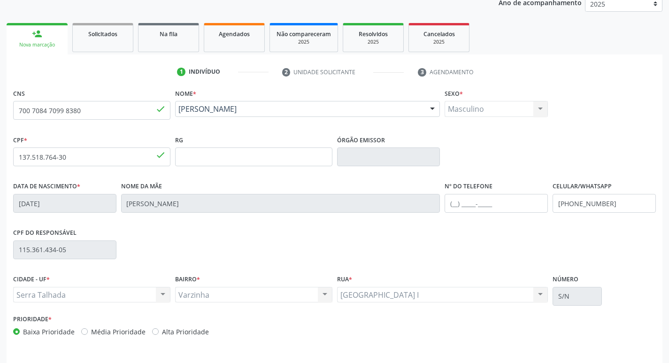
scroll to position [146, 0]
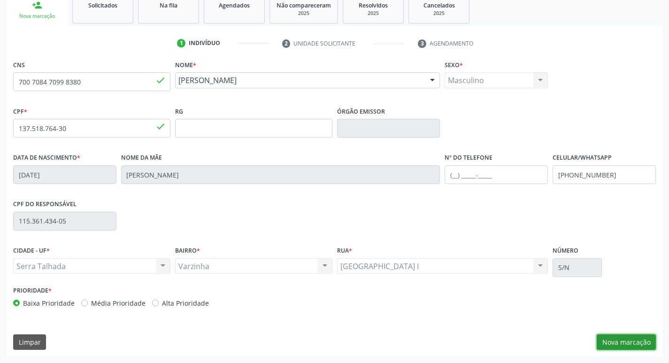
click at [634, 341] on button "Nova marcação" at bounding box center [626, 342] width 59 height 16
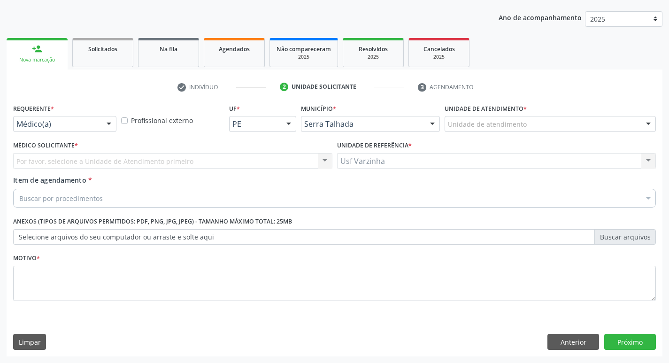
scroll to position [102, 0]
click at [110, 126] on div at bounding box center [109, 124] width 14 height 16
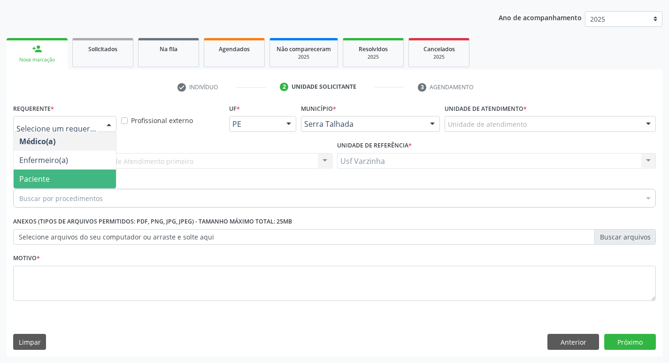
click at [88, 173] on span "Paciente" at bounding box center [65, 178] width 102 height 19
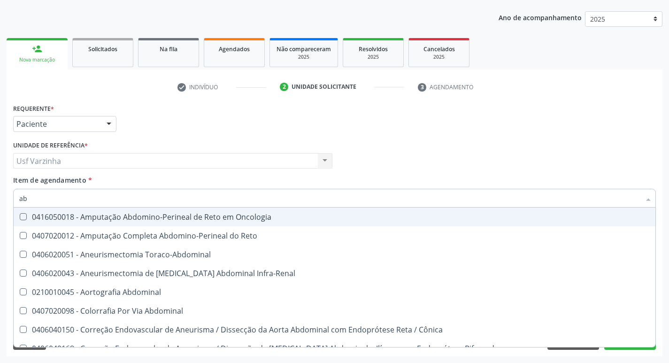
type input "a"
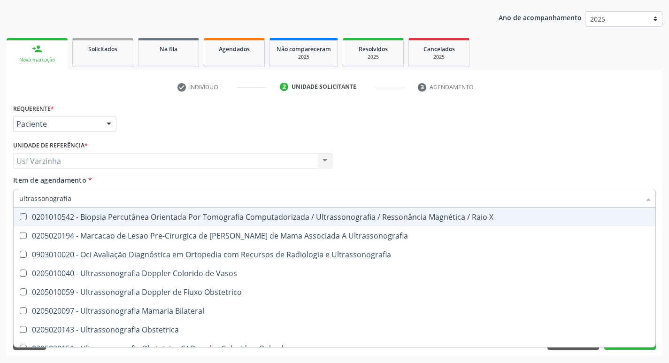
type input "ultrassonografia"
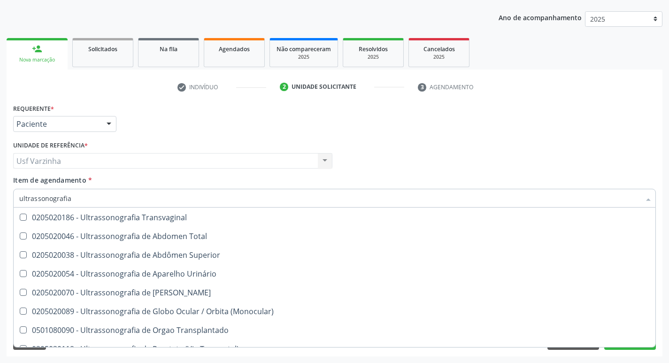
scroll to position [188, 0]
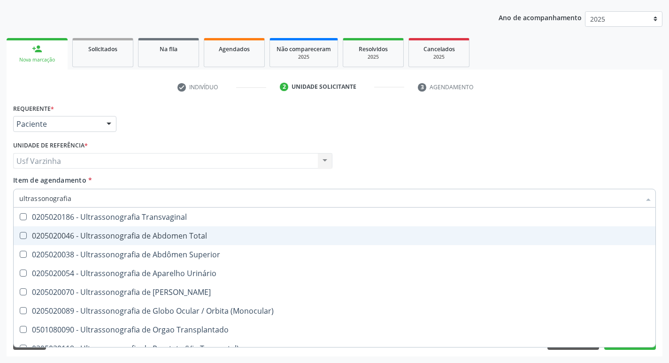
click at [185, 238] on div "0205020046 - Ultrassonografia de Abdomen Total" at bounding box center [334, 236] width 631 height 8
checkbox Total "true"
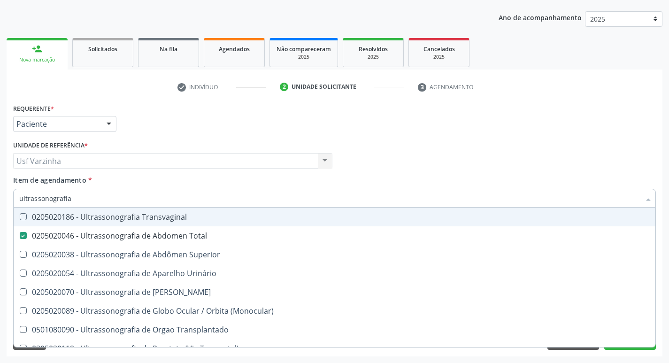
click at [80, 197] on input "ultrassonografia" at bounding box center [329, 198] width 621 height 19
click at [106, 125] on div at bounding box center [109, 124] width 14 height 16
checkbox Ultrassonografia "true"
checkbox Total "false"
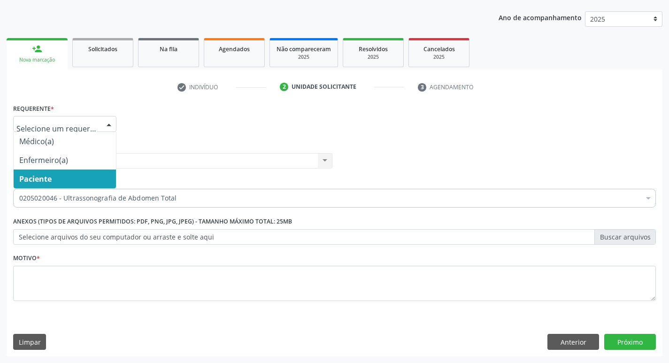
scroll to position [0, 0]
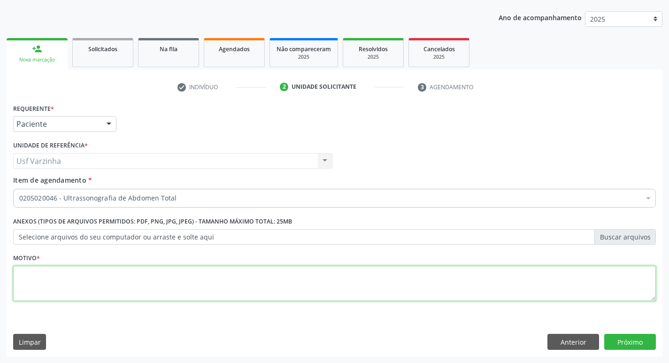
click at [28, 279] on textarea at bounding box center [334, 284] width 643 height 36
type textarea "rastreio"
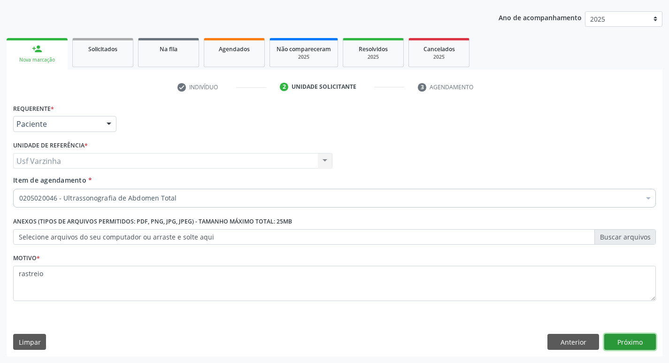
click at [641, 338] on button "Próximo" at bounding box center [630, 342] width 52 height 16
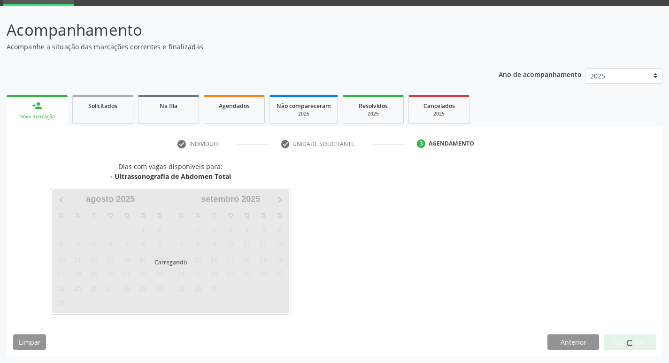
scroll to position [46, 0]
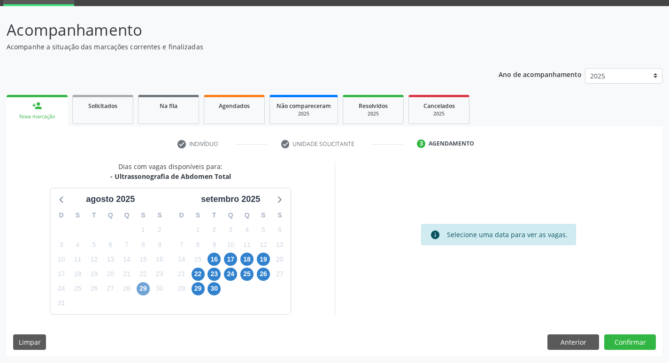
click at [144, 285] on span "29" at bounding box center [143, 288] width 13 height 13
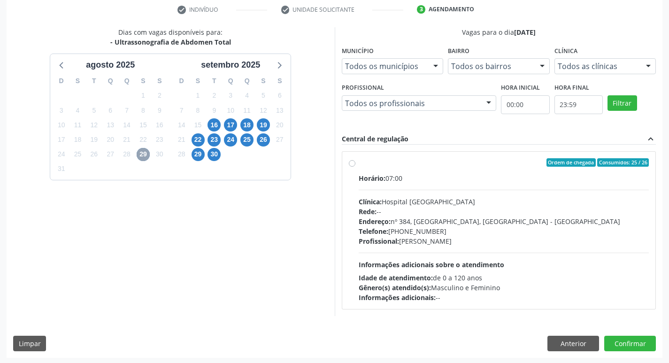
scroll to position [181, 0]
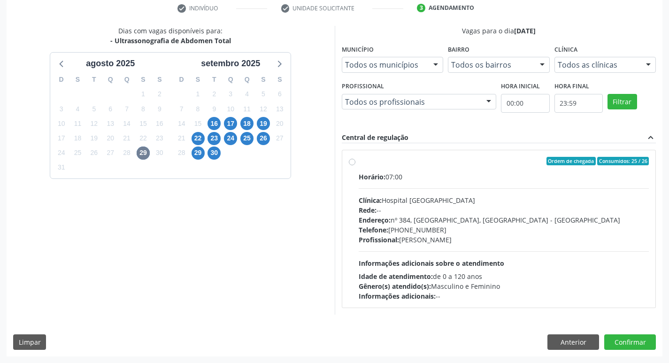
click at [359, 161] on label "Ordem de chegada Consumidos: 25 / 26 Horário: 07:00 Clínica: Hospital [GEOGRAPH…" at bounding box center [504, 229] width 291 height 144
click at [353, 161] on input "Ordem de chegada Consumidos: 25 / 26 Horário: 07:00 Clínica: Hospital [GEOGRAPH…" at bounding box center [352, 161] width 7 height 8
radio input "true"
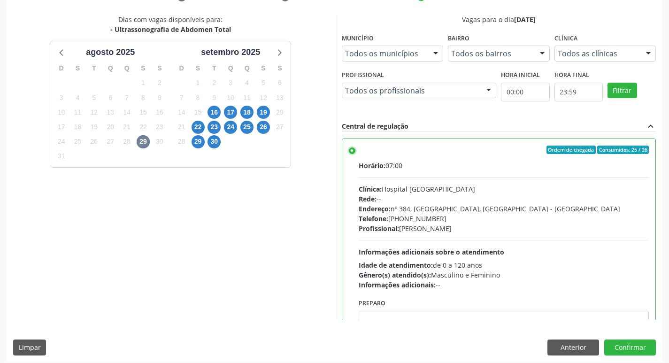
scroll to position [198, 0]
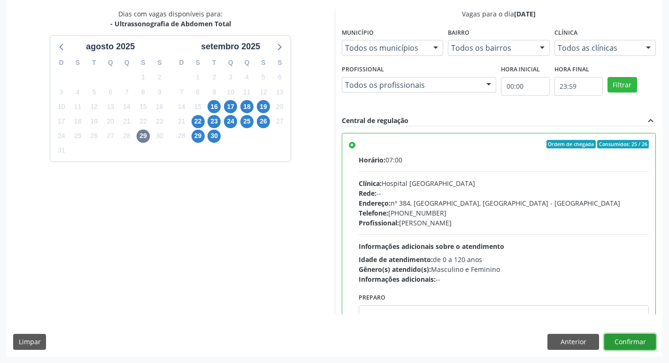
click at [623, 343] on button "Confirmar" at bounding box center [630, 342] width 52 height 16
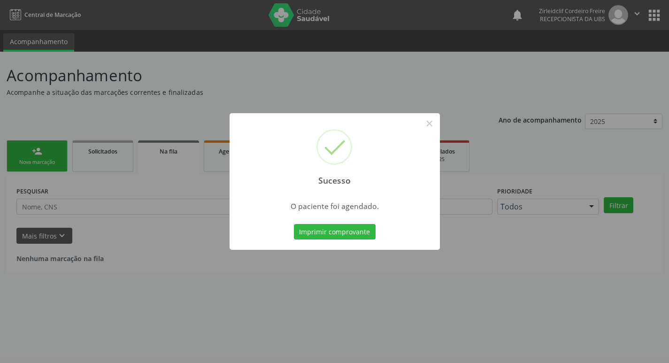
scroll to position [0, 0]
click at [357, 233] on button "Imprimir comprovante" at bounding box center [338, 232] width 82 height 16
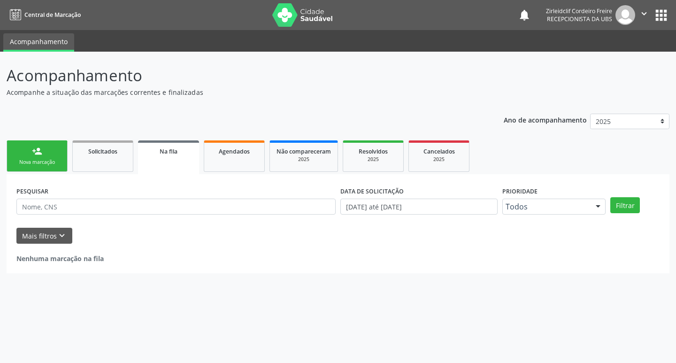
click at [46, 164] on div "Nova marcação" at bounding box center [37, 162] width 47 height 7
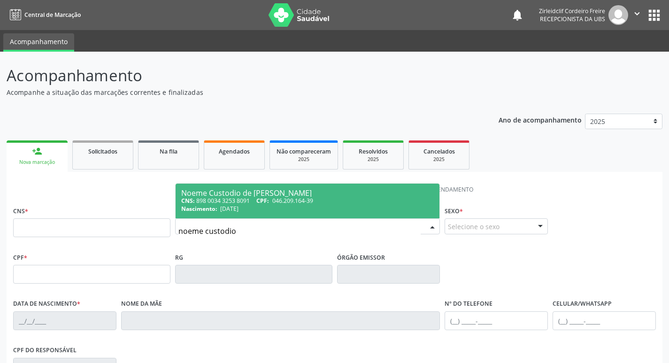
type input "noeme custodio"
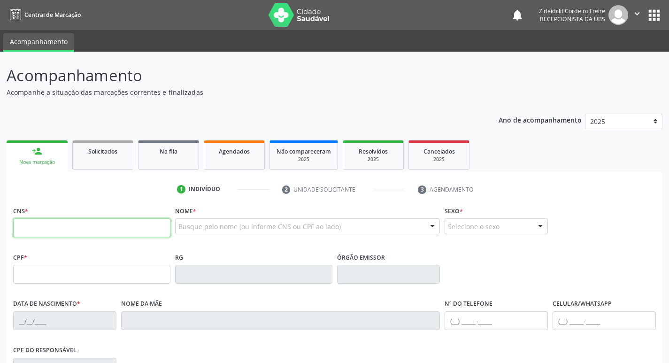
click at [31, 221] on input "text" at bounding box center [91, 227] width 157 height 19
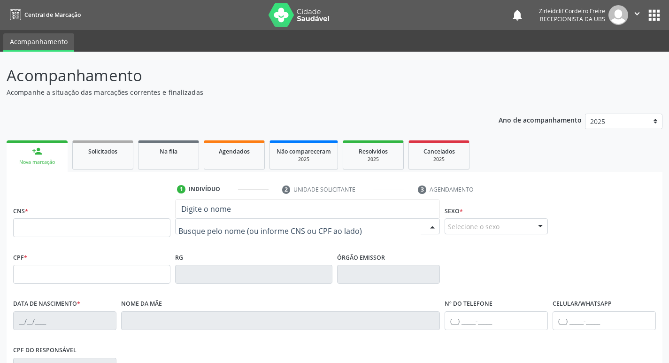
type input "m"
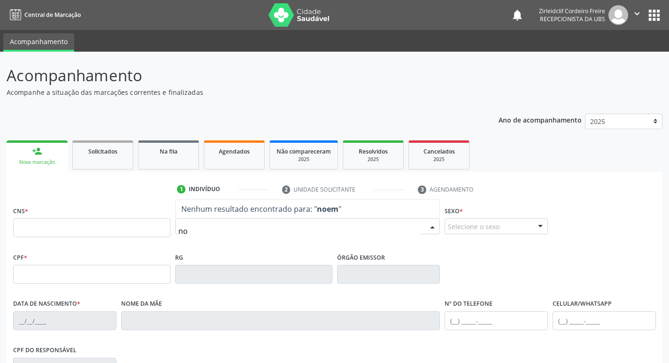
type input "n"
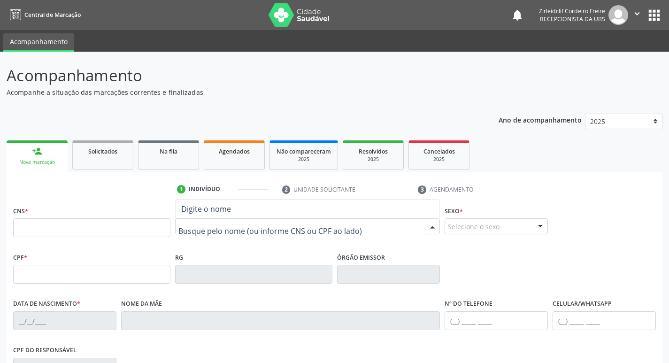
click at [277, 230] on input "text" at bounding box center [299, 231] width 243 height 19
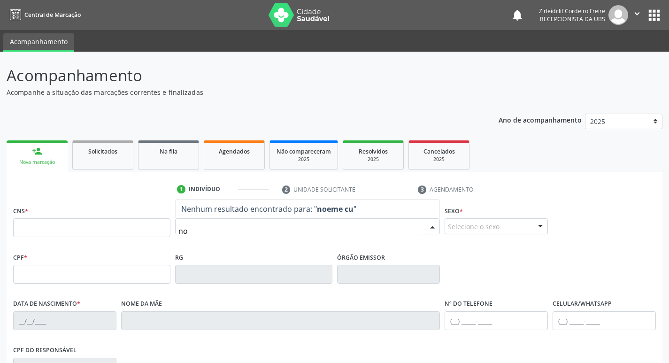
type input "n"
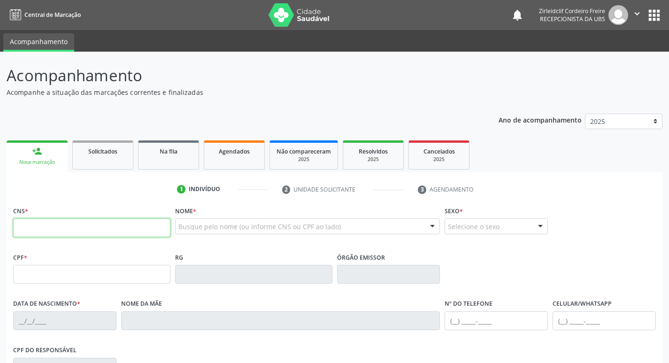
click at [95, 233] on input "text" at bounding box center [91, 227] width 157 height 19
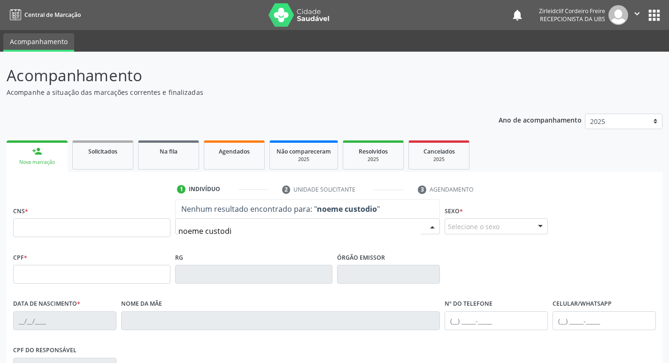
type input "noeme custodio"
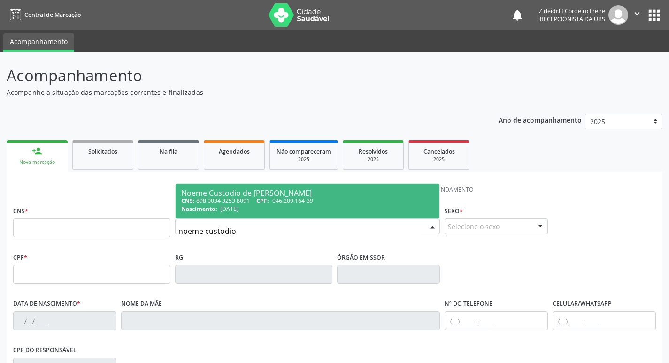
click at [231, 211] on span "[DATE]" at bounding box center [229, 209] width 18 height 8
type input "898 0034 3253 8091"
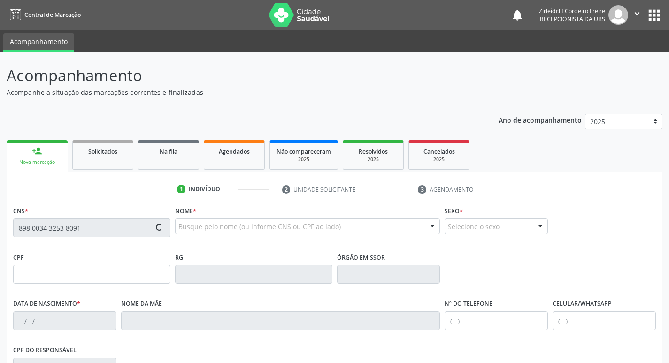
type input "046.209.164-39"
type input "[DATE]"
type input "[PERSON_NAME]"
type input "[PHONE_NUMBER]"
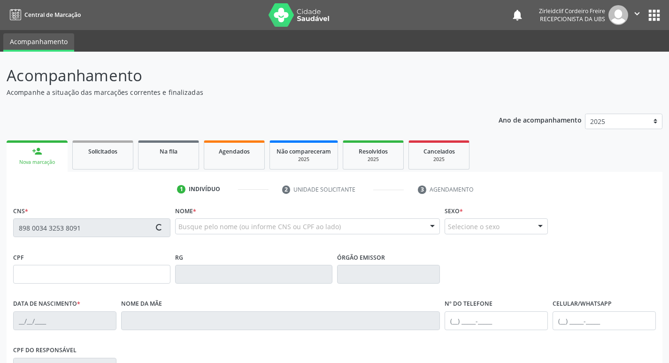
type input "291"
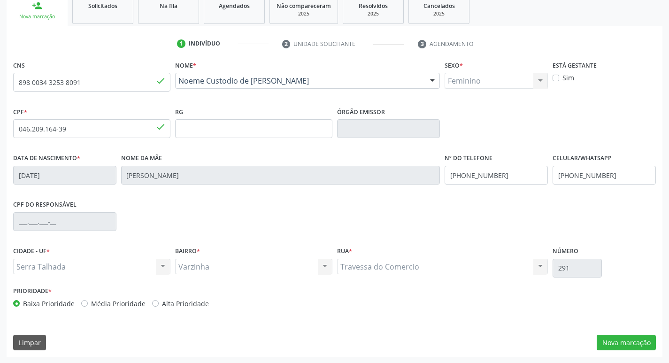
scroll to position [146, 0]
click at [619, 344] on button "Nova marcação" at bounding box center [626, 342] width 59 height 16
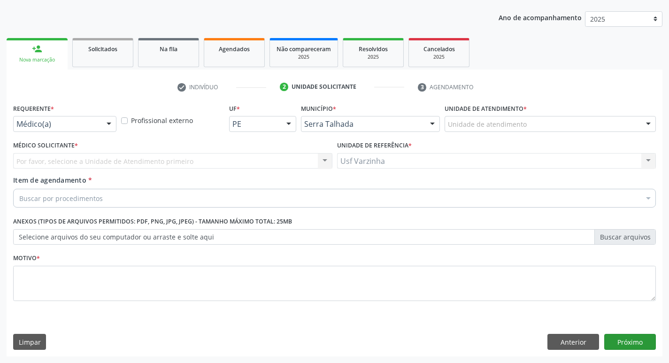
scroll to position [102, 0]
click at [110, 124] on div at bounding box center [109, 124] width 14 height 16
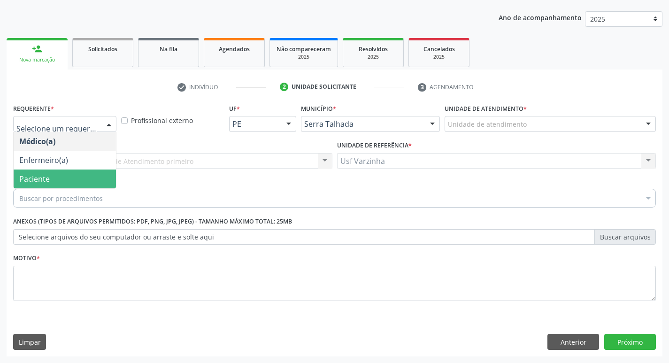
click at [61, 174] on span "Paciente" at bounding box center [65, 178] width 102 height 19
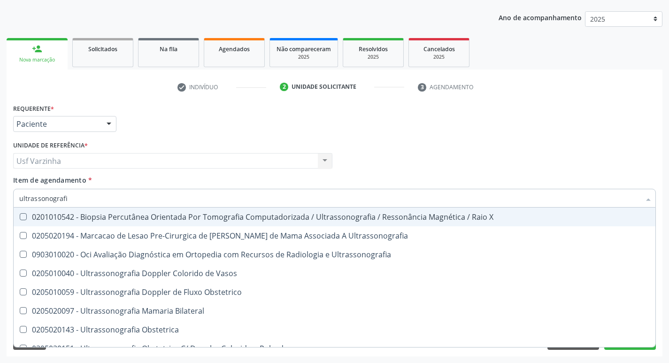
type input "ultrassonografia"
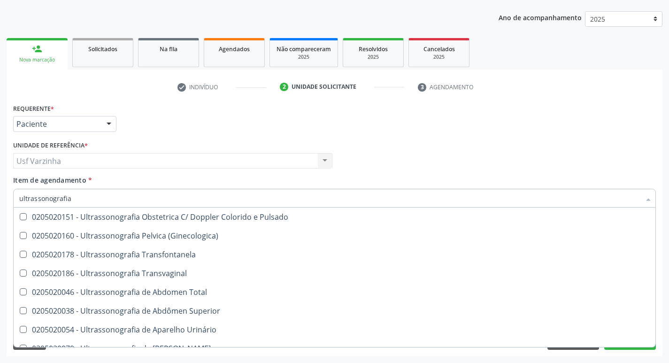
scroll to position [141, 0]
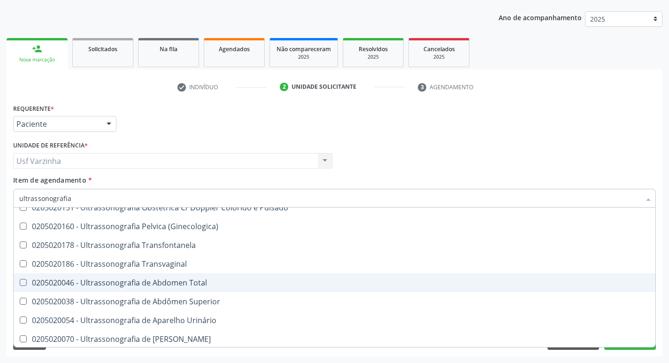
click at [202, 284] on div "0205020046 - Ultrassonografia de Abdomen Total" at bounding box center [334, 283] width 631 height 8
checkbox Total "true"
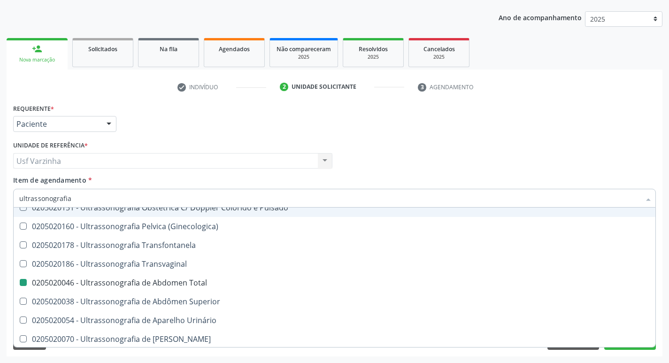
click at [108, 123] on div at bounding box center [109, 124] width 14 height 16
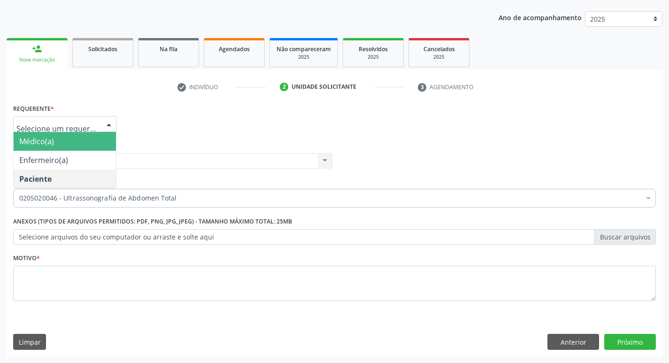
scroll to position [0, 0]
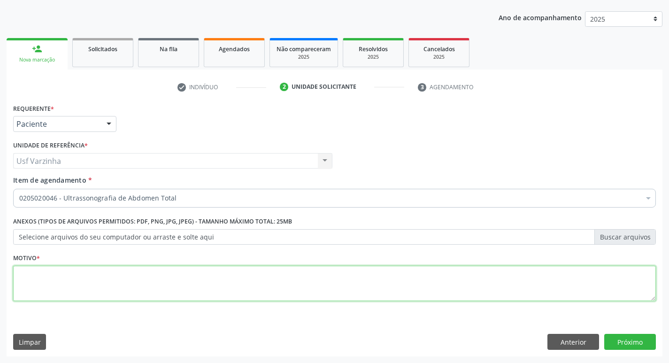
click at [76, 275] on textarea at bounding box center [334, 284] width 643 height 36
type textarea "rastreio"
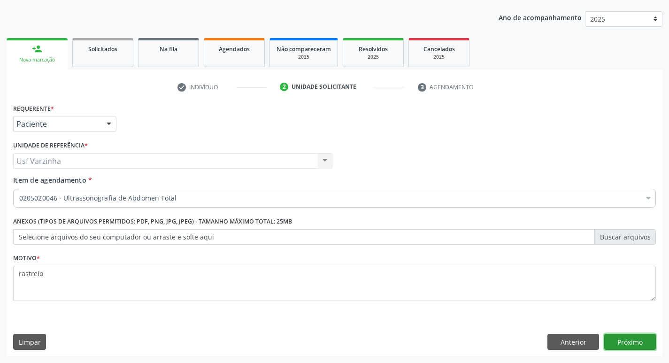
click at [627, 341] on button "Próximo" at bounding box center [630, 342] width 52 height 16
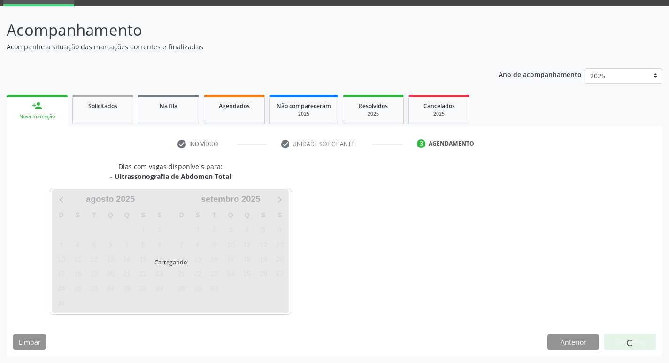
scroll to position [46, 0]
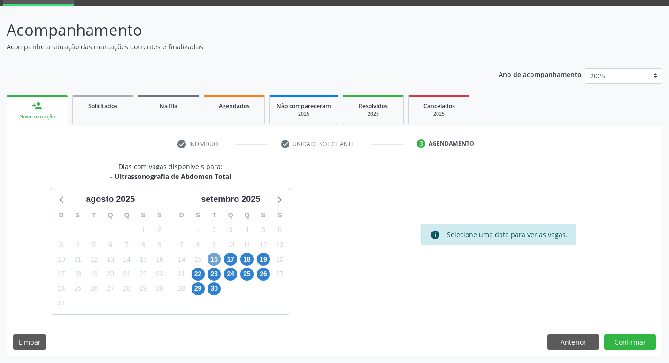
click at [212, 260] on span "16" at bounding box center [214, 259] width 13 height 13
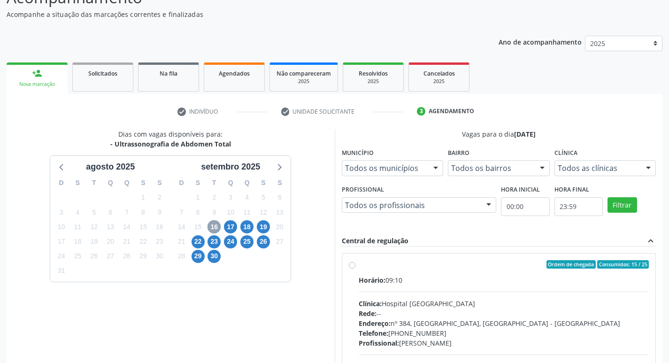
scroll to position [139, 0]
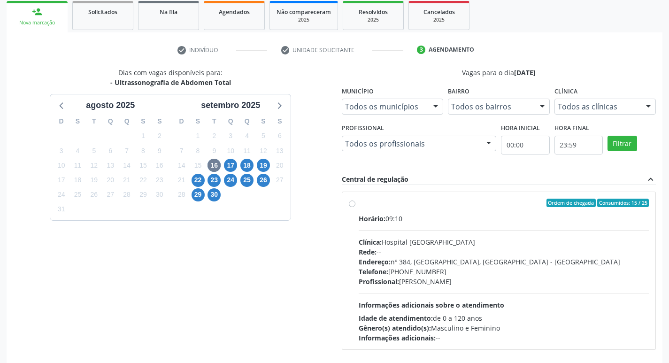
click at [359, 202] on label "Ordem de chegada Consumidos: 15 / 25 Horário: 09:10 Clínica: Hospital [GEOGRAPH…" at bounding box center [504, 271] width 291 height 144
click at [354, 202] on input "Ordem de chegada Consumidos: 15 / 25 Horário: 09:10 Clínica: Hospital [GEOGRAPH…" at bounding box center [352, 203] width 7 height 8
radio input "true"
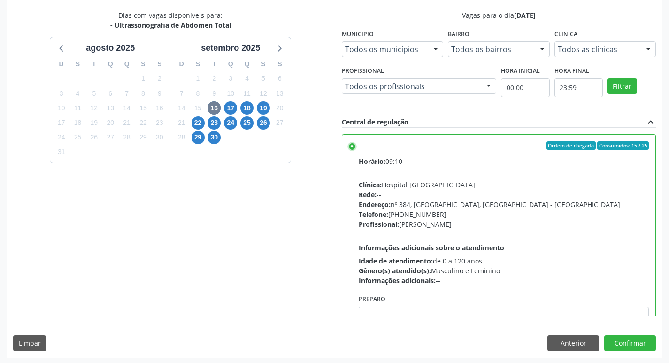
scroll to position [198, 0]
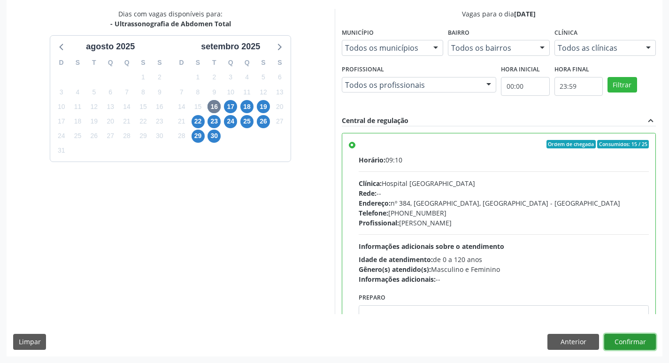
click at [636, 344] on button "Confirmar" at bounding box center [630, 342] width 52 height 16
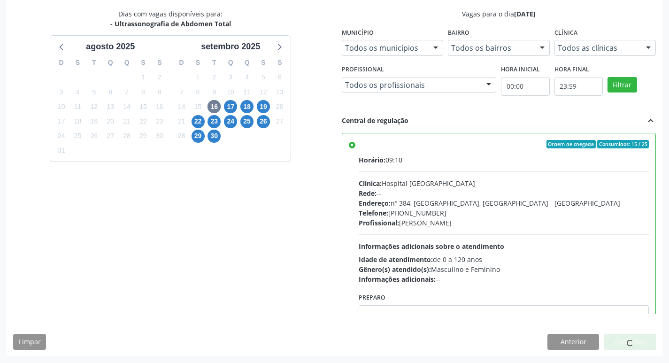
scroll to position [0, 0]
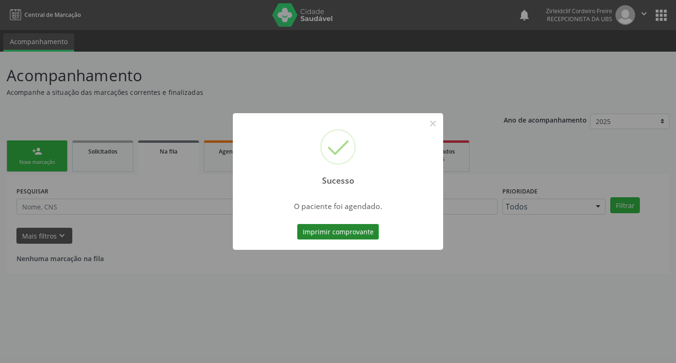
click at [315, 230] on button "Imprimir comprovante" at bounding box center [338, 232] width 82 height 16
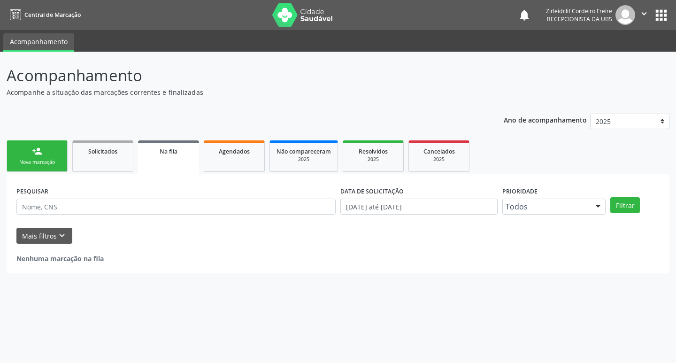
click at [60, 159] on div "Nova marcação" at bounding box center [37, 162] width 47 height 7
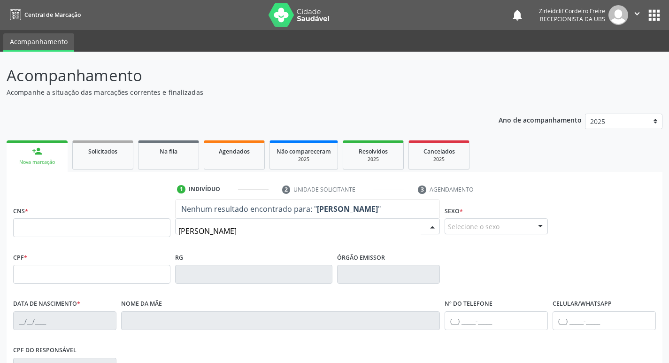
type input "[PERSON_NAME]"
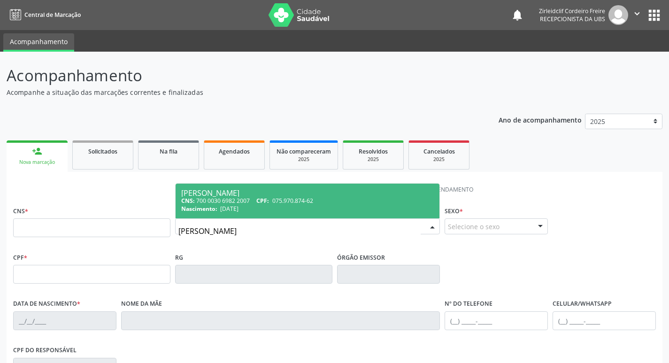
click at [234, 209] on span "[DATE]" at bounding box center [229, 209] width 18 height 8
type input "700 0030 6982 2007"
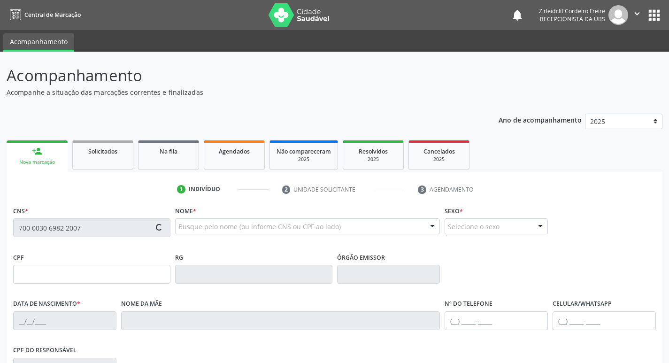
type input "075.970.874-62"
type input "[DATE]"
type input "[PERSON_NAME]"
type input "[PHONE_NUMBER]"
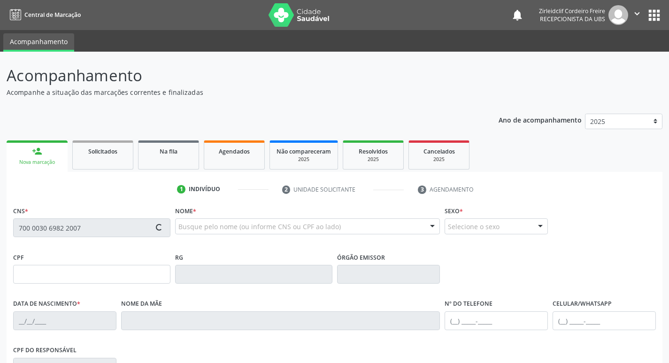
type input "388"
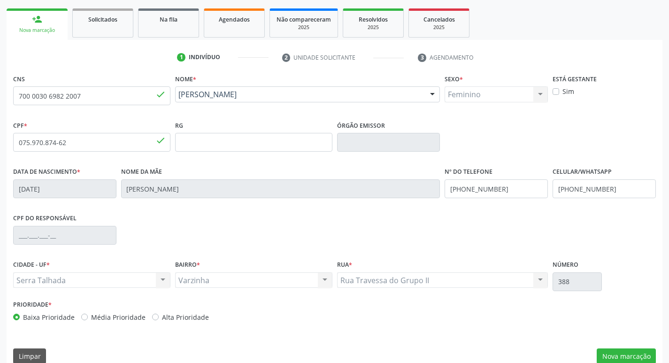
scroll to position [146, 0]
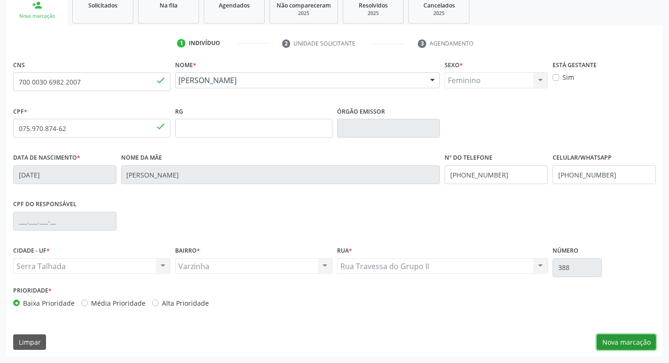
click at [634, 339] on button "Nova marcação" at bounding box center [626, 342] width 59 height 16
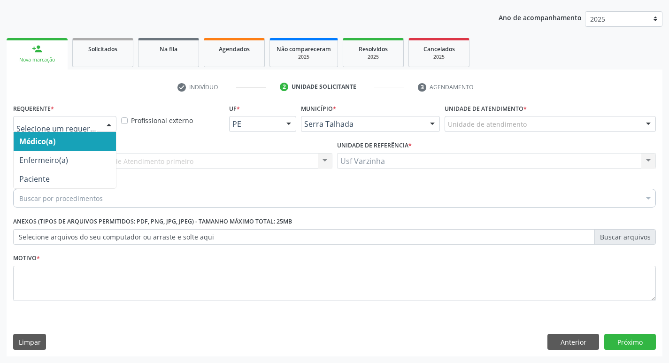
click at [108, 125] on div at bounding box center [109, 124] width 14 height 16
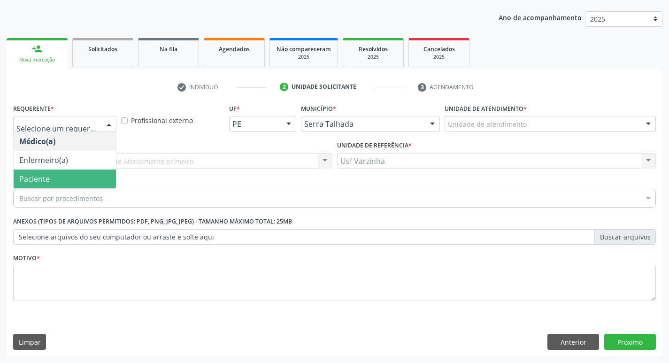
click at [72, 175] on span "Paciente" at bounding box center [65, 178] width 102 height 19
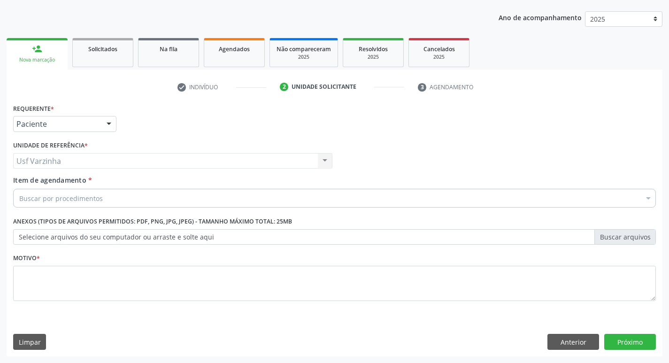
click at [64, 204] on div "Buscar por procedimentos" at bounding box center [334, 198] width 643 height 19
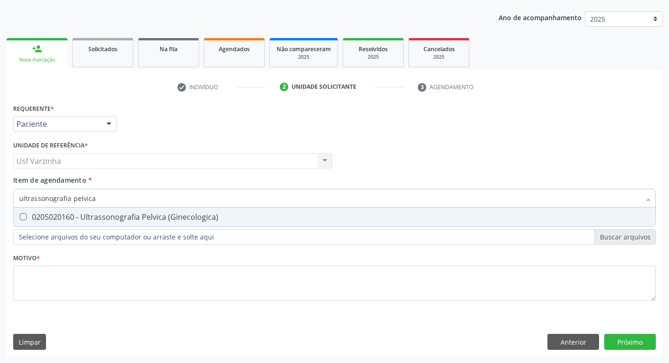
type input "ultrassonografia pelvica"
click at [73, 215] on div "0205020160 - Ultrassonografia Pelvica (Ginecologica)" at bounding box center [334, 217] width 631 height 8
checkbox \(Ginecologica\) "true"
click at [108, 124] on div at bounding box center [109, 124] width 14 height 16
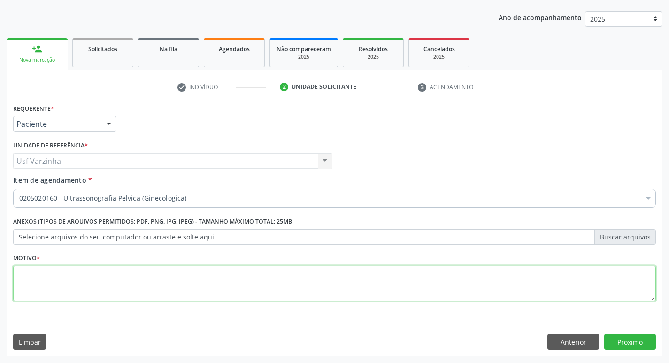
click at [76, 282] on textarea at bounding box center [334, 284] width 643 height 36
type textarea "rastreio"
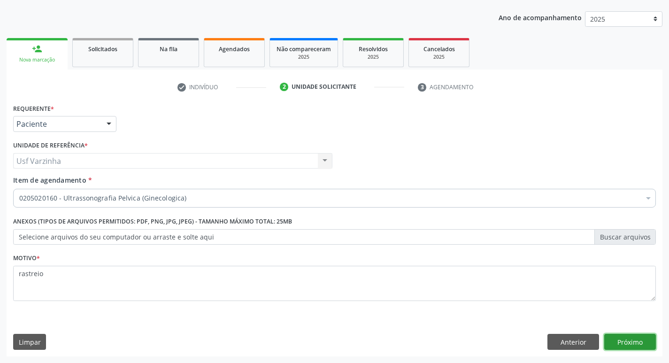
click at [625, 340] on button "Próximo" at bounding box center [630, 342] width 52 height 16
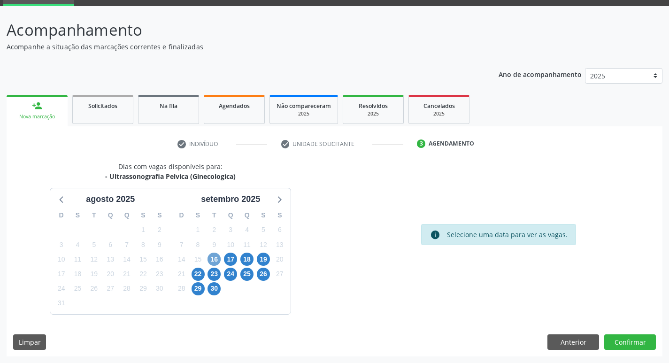
click at [216, 257] on span "16" at bounding box center [214, 259] width 13 height 13
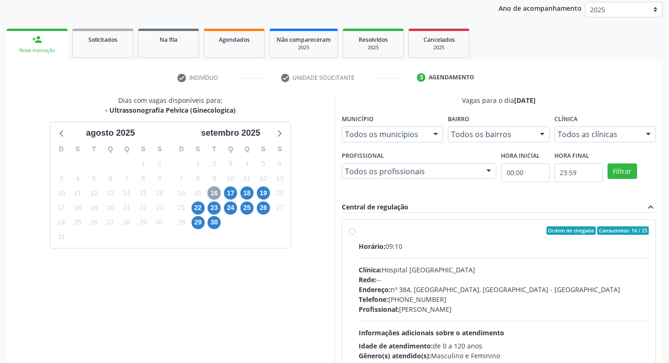
scroll to position [139, 0]
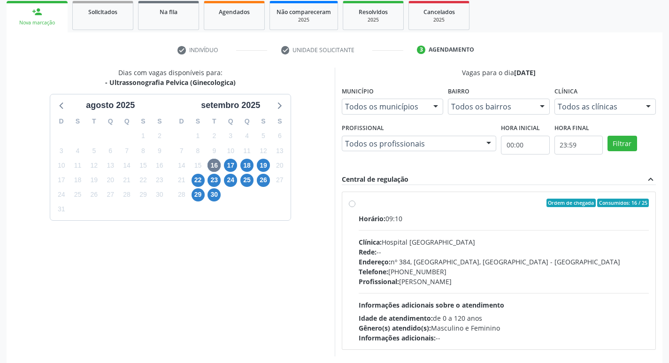
click at [359, 205] on label "Ordem de chegada Consumidos: 16 / 25 Horário: 09:10 Clínica: Hospital [GEOGRAPH…" at bounding box center [504, 271] width 291 height 144
click at [354, 205] on input "Ordem de chegada Consumidos: 16 / 25 Horário: 09:10 Clínica: Hospital [GEOGRAPH…" at bounding box center [352, 203] width 7 height 8
radio input "true"
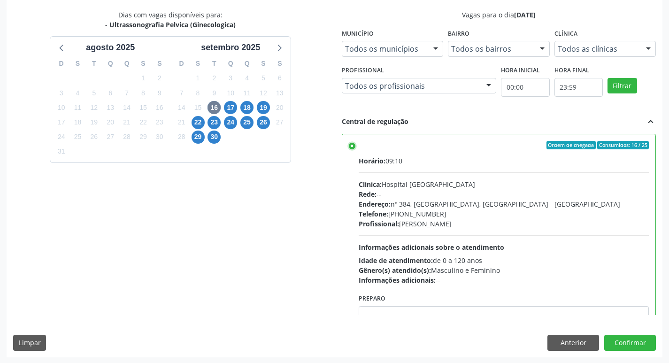
scroll to position [198, 0]
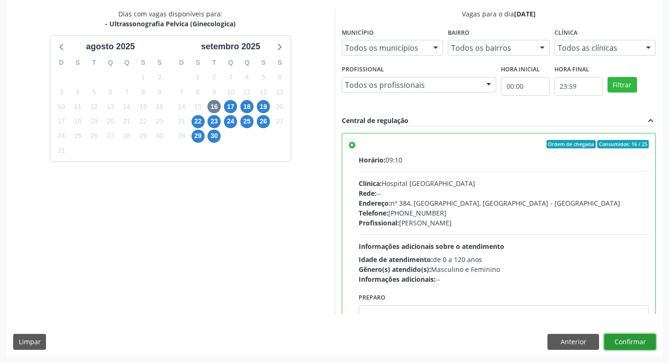
click at [630, 345] on button "Confirmar" at bounding box center [630, 342] width 52 height 16
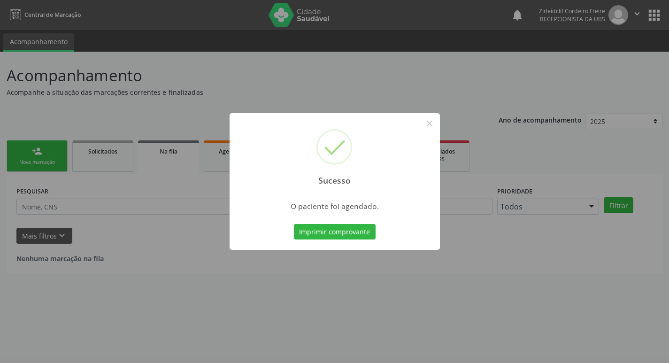
scroll to position [0, 0]
click at [362, 235] on button "Imprimir comprovante" at bounding box center [338, 232] width 82 height 16
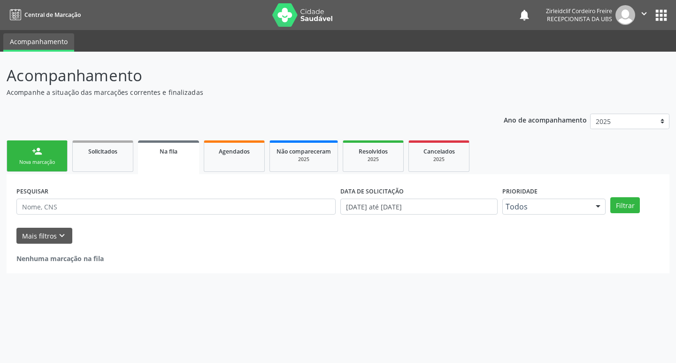
click at [31, 160] on div "Nova marcação" at bounding box center [37, 162] width 47 height 7
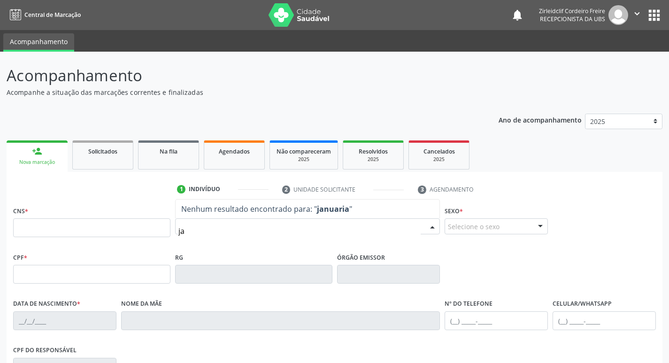
type input "j"
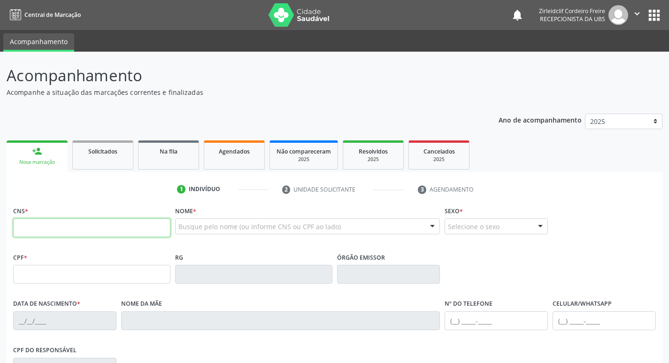
click at [122, 226] on input "text" at bounding box center [91, 227] width 157 height 19
type input "700 4024 9653 0243"
type input "496.267.874-49"
type input "[DATE]"
type input "[PERSON_NAME] da Conceicão"
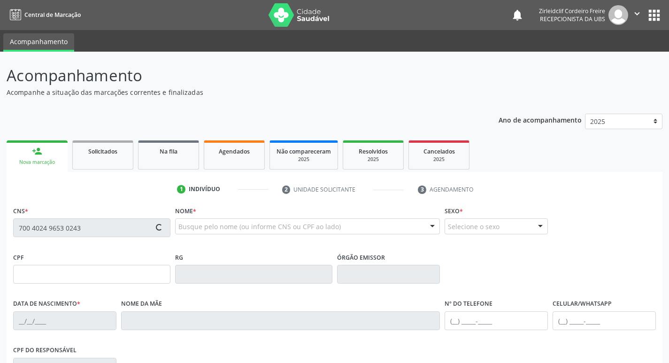
type input "[PHONE_NUMBER]"
type input "S/N"
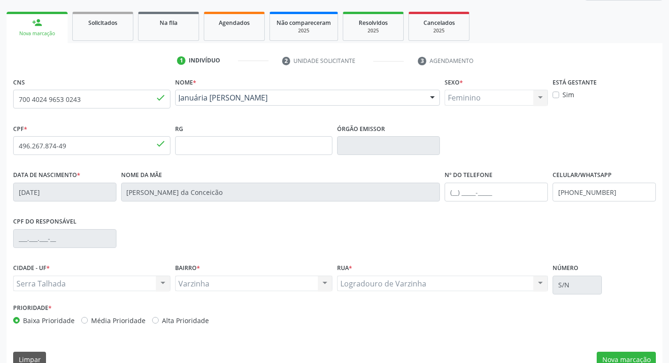
scroll to position [146, 0]
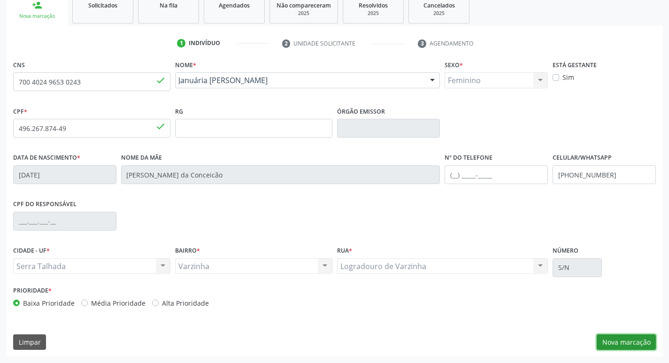
click at [615, 339] on button "Nova marcação" at bounding box center [626, 342] width 59 height 16
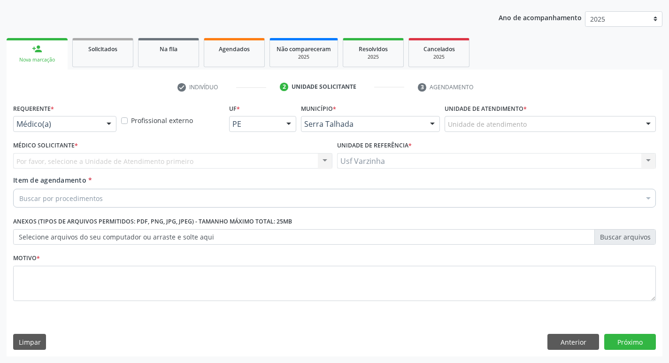
scroll to position [102, 0]
click at [112, 121] on div at bounding box center [109, 124] width 14 height 16
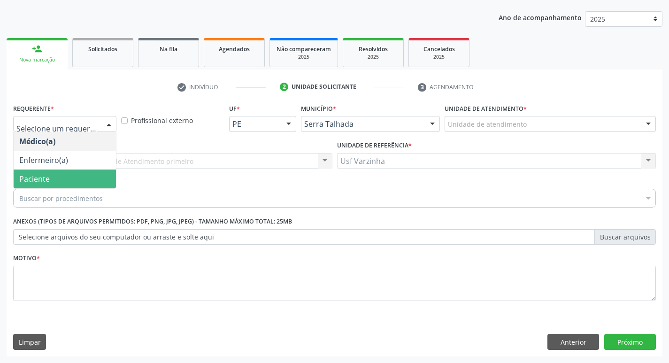
click at [70, 174] on span "Paciente" at bounding box center [65, 178] width 102 height 19
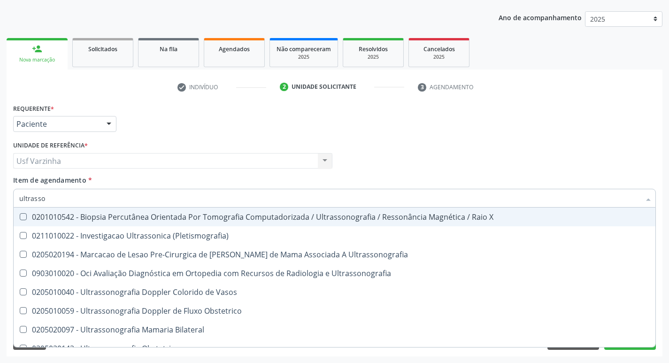
type input "ultrasson"
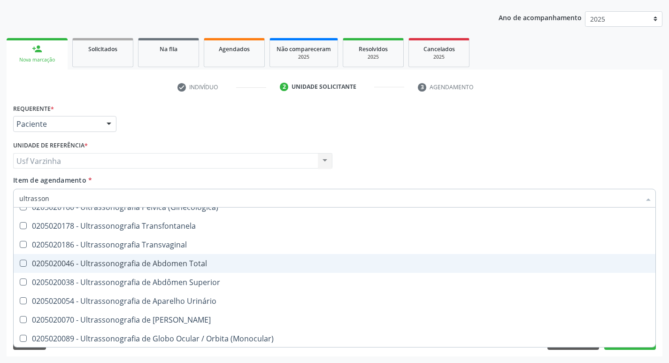
scroll to position [188, 0]
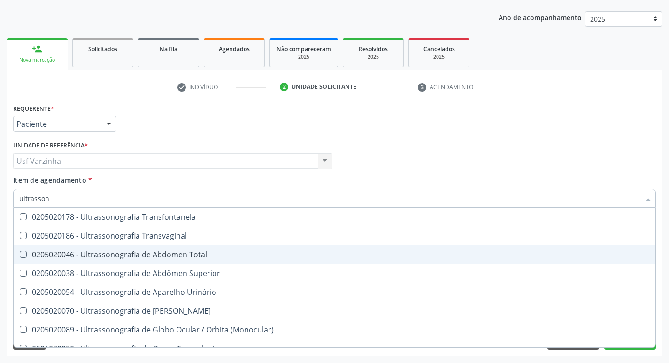
click at [141, 253] on div "0205020046 - Ultrassonografia de Abdomen Total" at bounding box center [334, 255] width 631 height 8
checkbox Total "true"
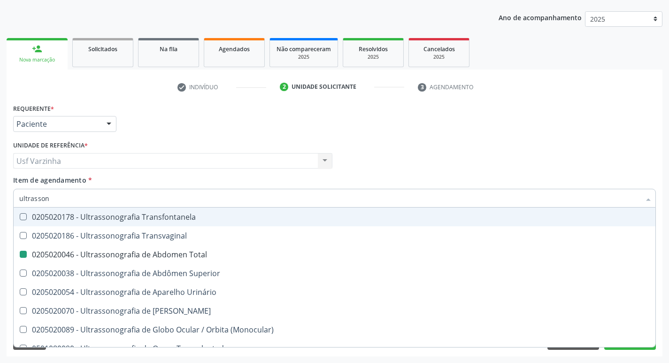
click at [108, 125] on div at bounding box center [109, 124] width 14 height 16
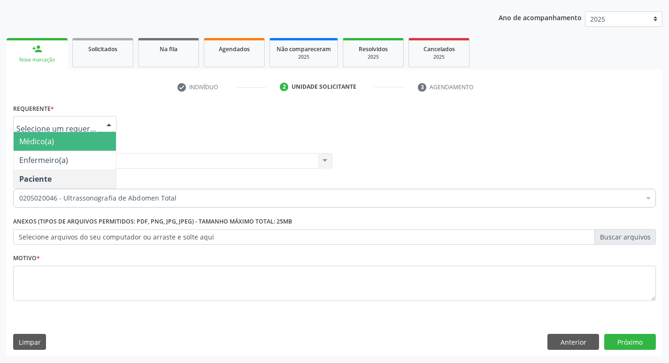
scroll to position [0, 0]
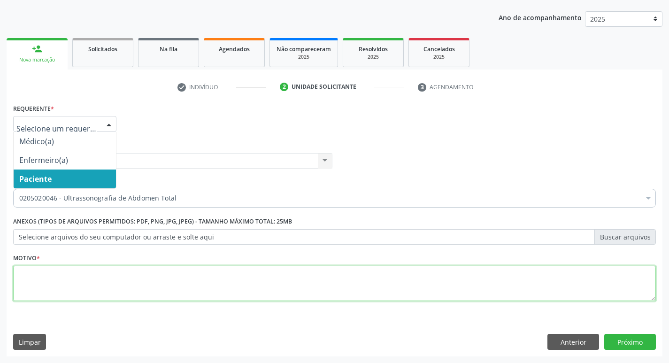
click at [68, 278] on textarea at bounding box center [334, 284] width 643 height 36
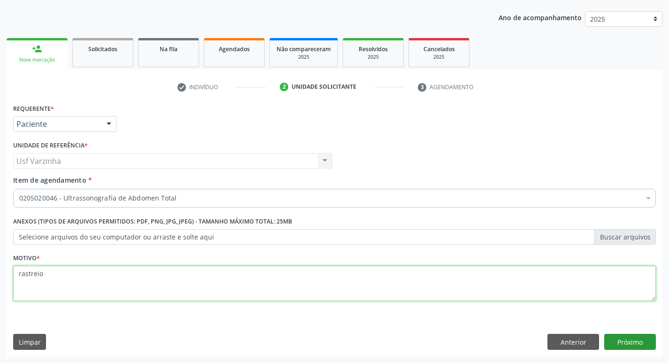
type textarea "rastreio"
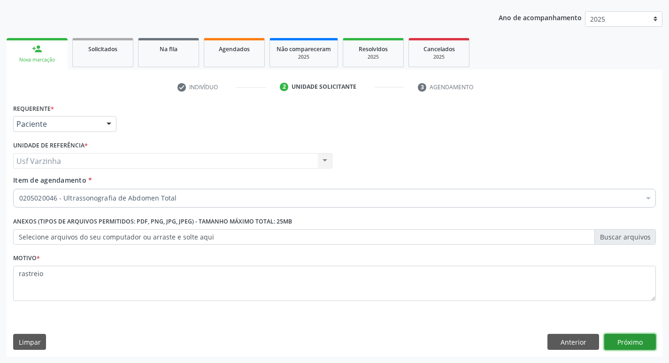
click at [624, 341] on button "Próximo" at bounding box center [630, 342] width 52 height 16
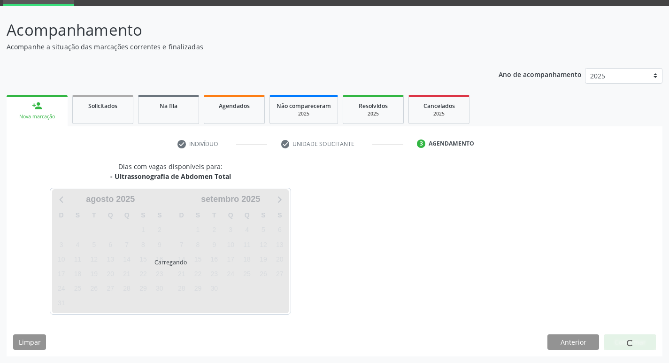
scroll to position [46, 0]
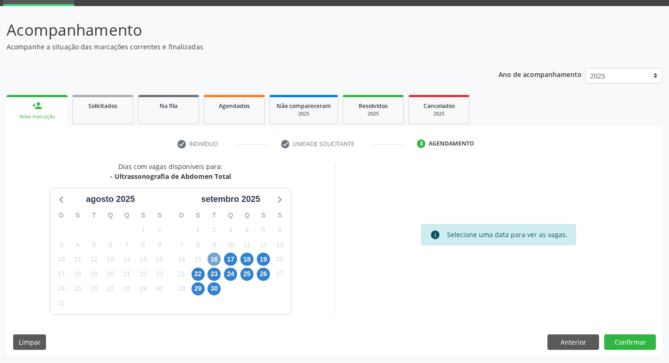
click at [214, 255] on span "16" at bounding box center [214, 259] width 13 height 13
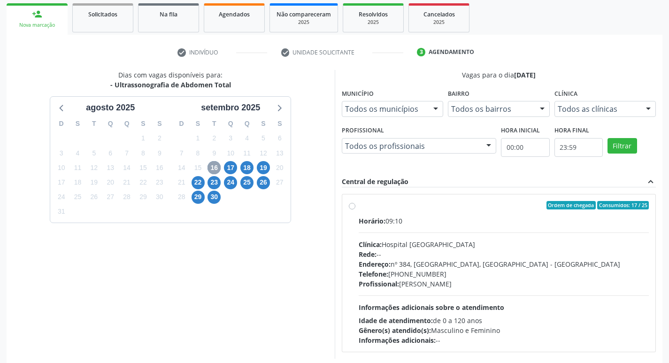
scroll to position [139, 0]
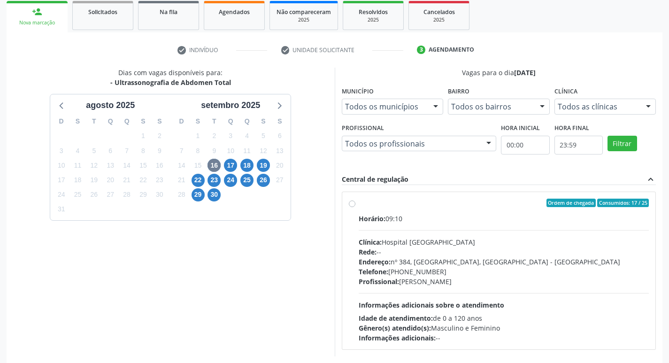
click at [349, 199] on div "Ordem de chegada Consumidos: 17 / 25 Horário: 09:10 Clínica: Hospital [GEOGRAPH…" at bounding box center [499, 271] width 300 height 144
radio input "true"
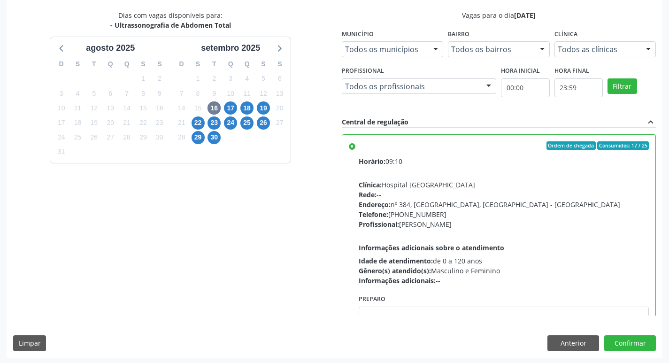
scroll to position [198, 0]
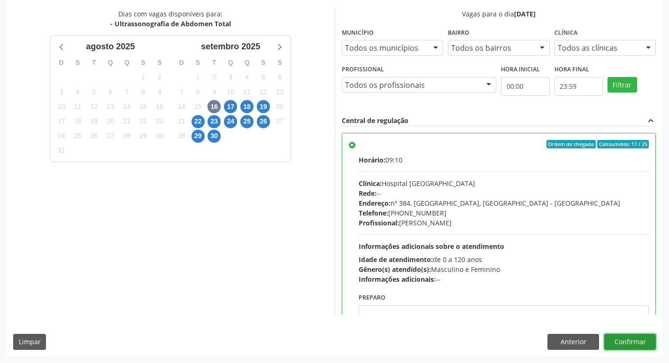
click at [635, 342] on button "Confirmar" at bounding box center [630, 342] width 52 height 16
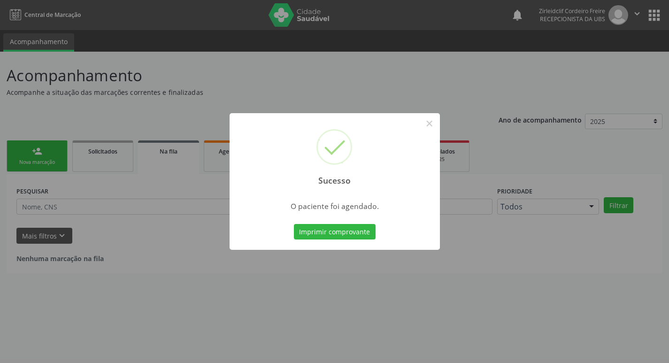
scroll to position [0, 0]
click at [331, 229] on button "Imprimir comprovante" at bounding box center [338, 232] width 82 height 16
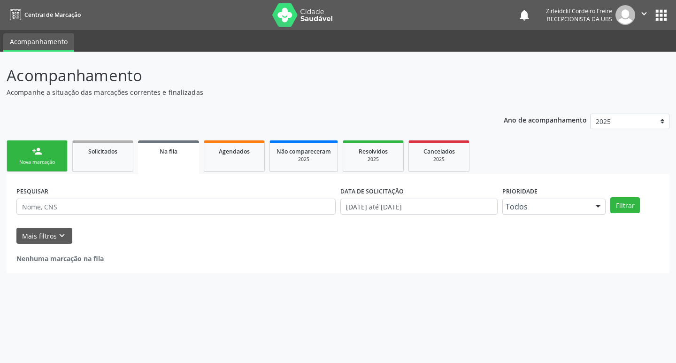
click at [56, 156] on link "person_add Nova marcação" at bounding box center [37, 155] width 61 height 31
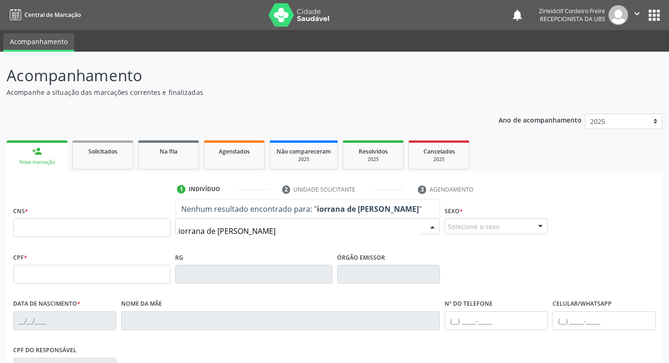
type input "[PERSON_NAME]"
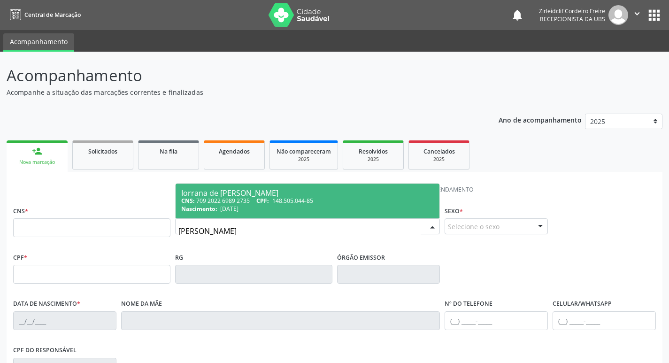
click at [284, 201] on span "148.505.044-85" at bounding box center [292, 201] width 41 height 8
type input "709 2022 6989 2735"
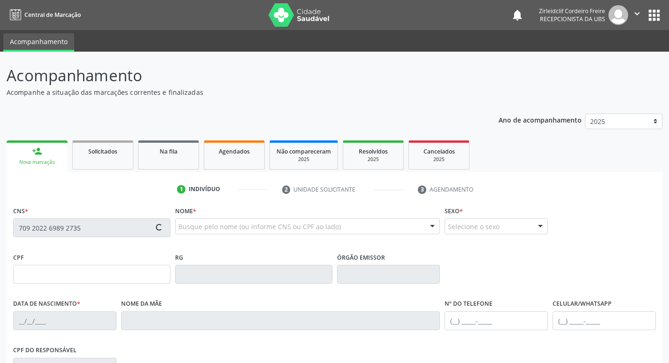
type input "148.505.044-85"
type input "[DATE]"
type input "[PERSON_NAME]"
type input "[PHONE_NUMBER]"
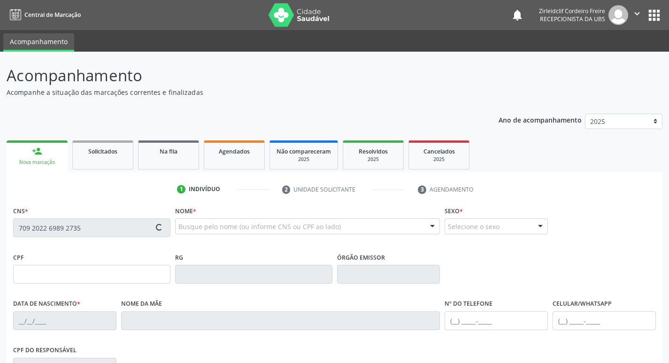
type input "S/N"
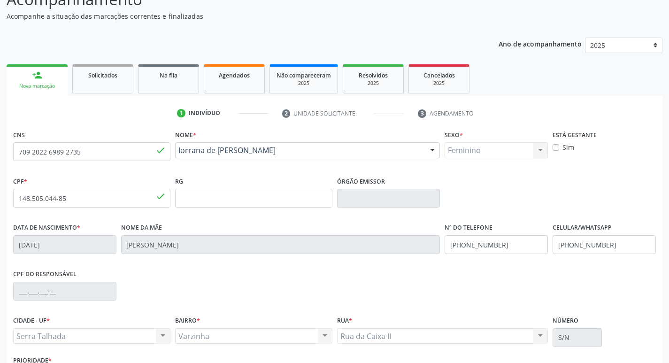
scroll to position [141, 0]
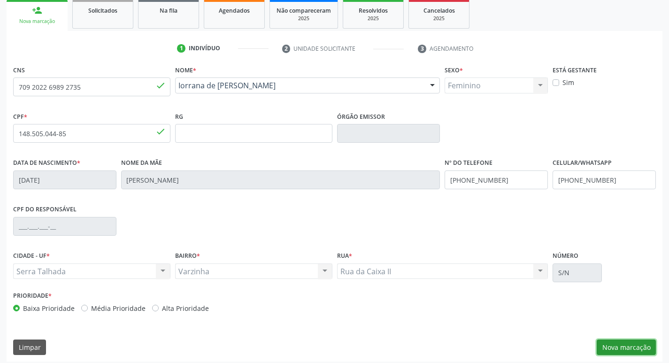
click at [616, 348] on button "Nova marcação" at bounding box center [626, 347] width 59 height 16
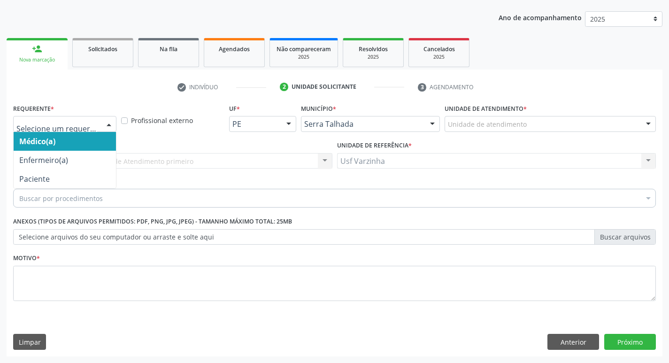
click at [106, 128] on div at bounding box center [109, 124] width 14 height 16
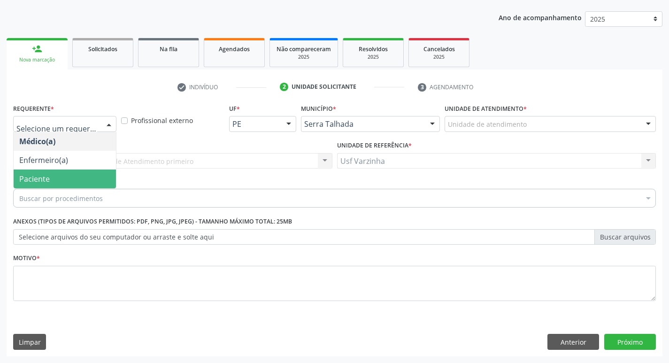
click at [63, 181] on span "Paciente" at bounding box center [65, 178] width 102 height 19
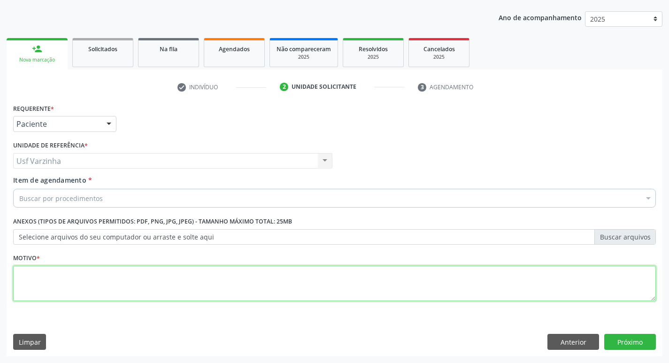
click at [46, 279] on textarea at bounding box center [334, 284] width 643 height 36
type textarea "rastreio"
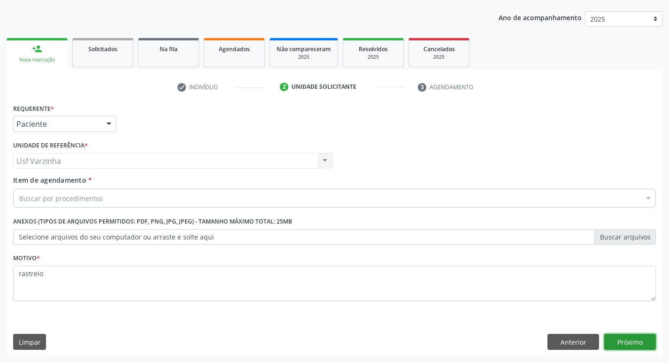
click at [644, 340] on button "Próximo" at bounding box center [630, 342] width 52 height 16
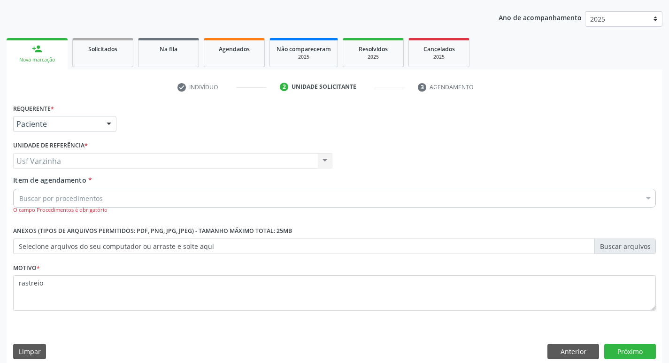
click at [130, 200] on div "Buscar por procedimentos" at bounding box center [334, 198] width 643 height 19
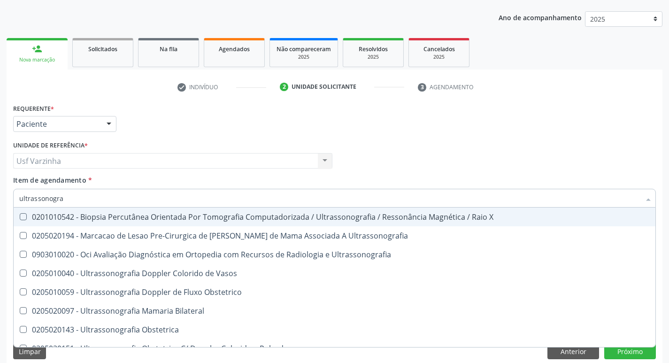
type input "ultrassonograf"
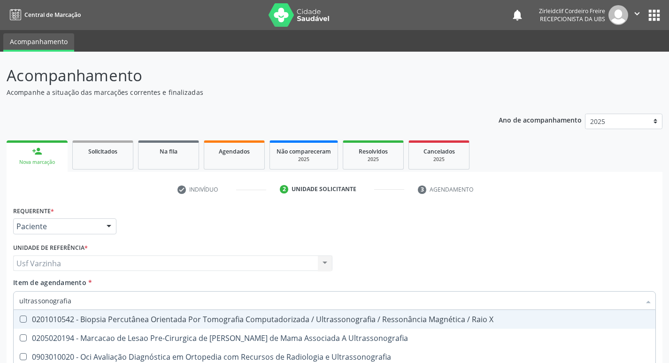
scroll to position [102, 0]
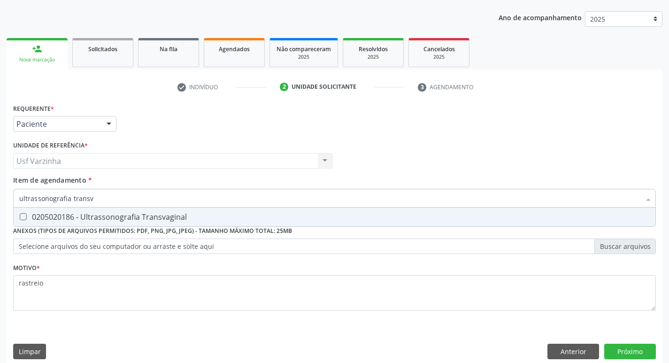
type input "ultrassonografia transva"
click at [130, 215] on div "0205020186 - Ultrassonografia Transvaginal" at bounding box center [334, 217] width 631 height 8
click at [127, 216] on div "0205020186 - Ultrassonografia Transvaginal" at bounding box center [334, 217] width 631 height 8
checkbox Transvaginal "true"
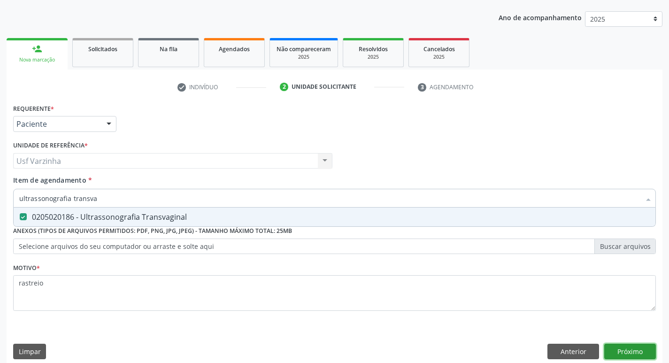
click at [636, 356] on button "Próximo" at bounding box center [630, 352] width 52 height 16
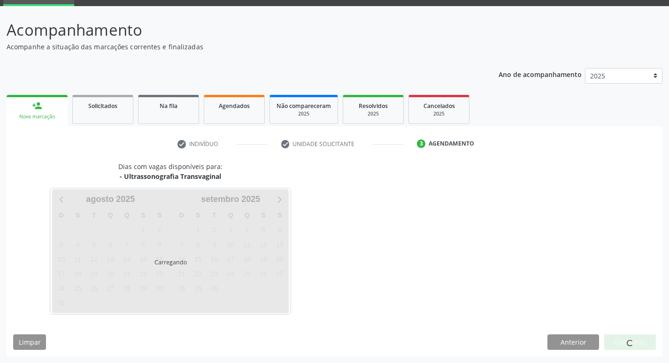
scroll to position [46, 0]
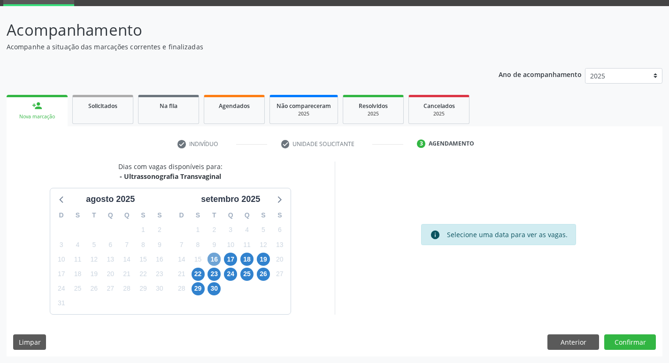
click at [211, 256] on span "16" at bounding box center [214, 259] width 13 height 13
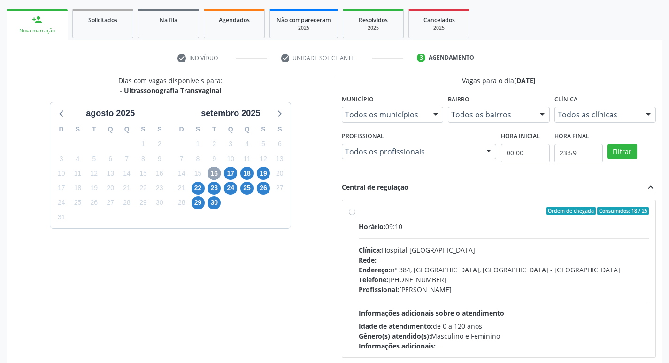
scroll to position [139, 0]
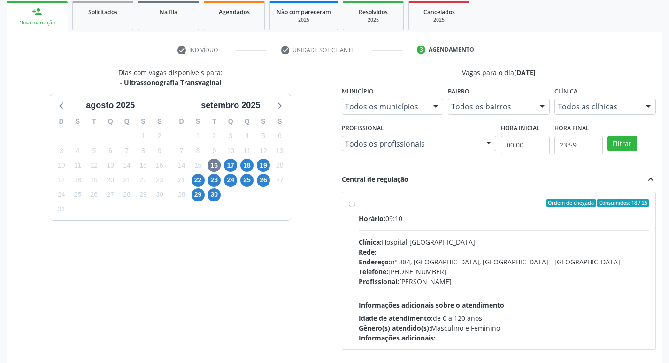
click at [359, 205] on label "Ordem de chegada Consumidos: 18 / 25 Horário: 09:10 Clínica: Hospital Sao Franc…" at bounding box center [504, 271] width 291 height 144
click at [352, 205] on input "Ordem de chegada Consumidos: 18 / 25 Horário: 09:10 Clínica: Hospital Sao Franc…" at bounding box center [352, 203] width 7 height 8
radio input "true"
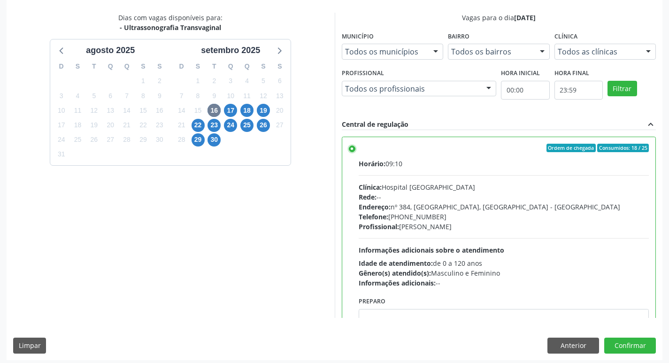
scroll to position [198, 0]
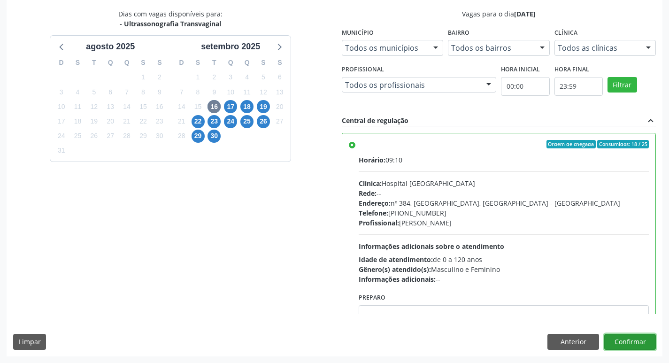
click at [616, 344] on button "Confirmar" at bounding box center [630, 342] width 52 height 16
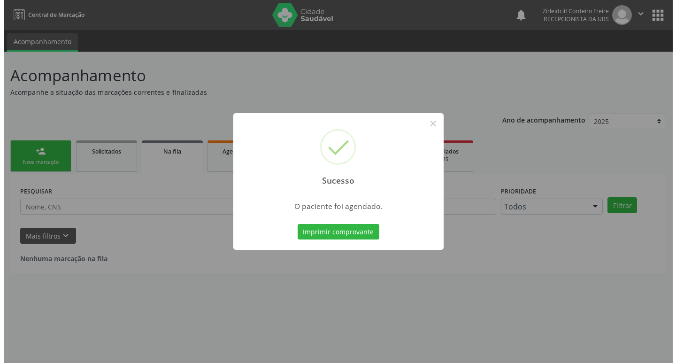
scroll to position [0, 0]
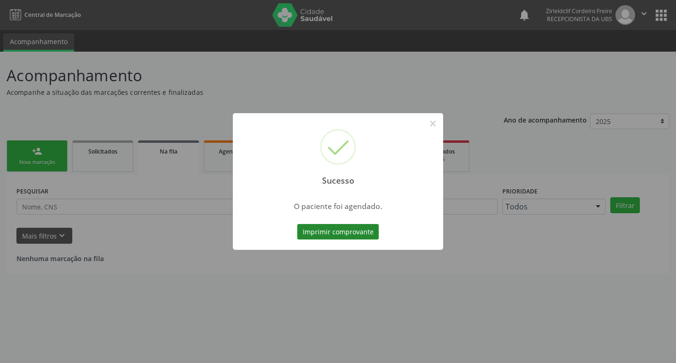
click at [374, 230] on button "Imprimir comprovante" at bounding box center [338, 232] width 82 height 16
